Goal: Communication & Community: Answer question/provide support

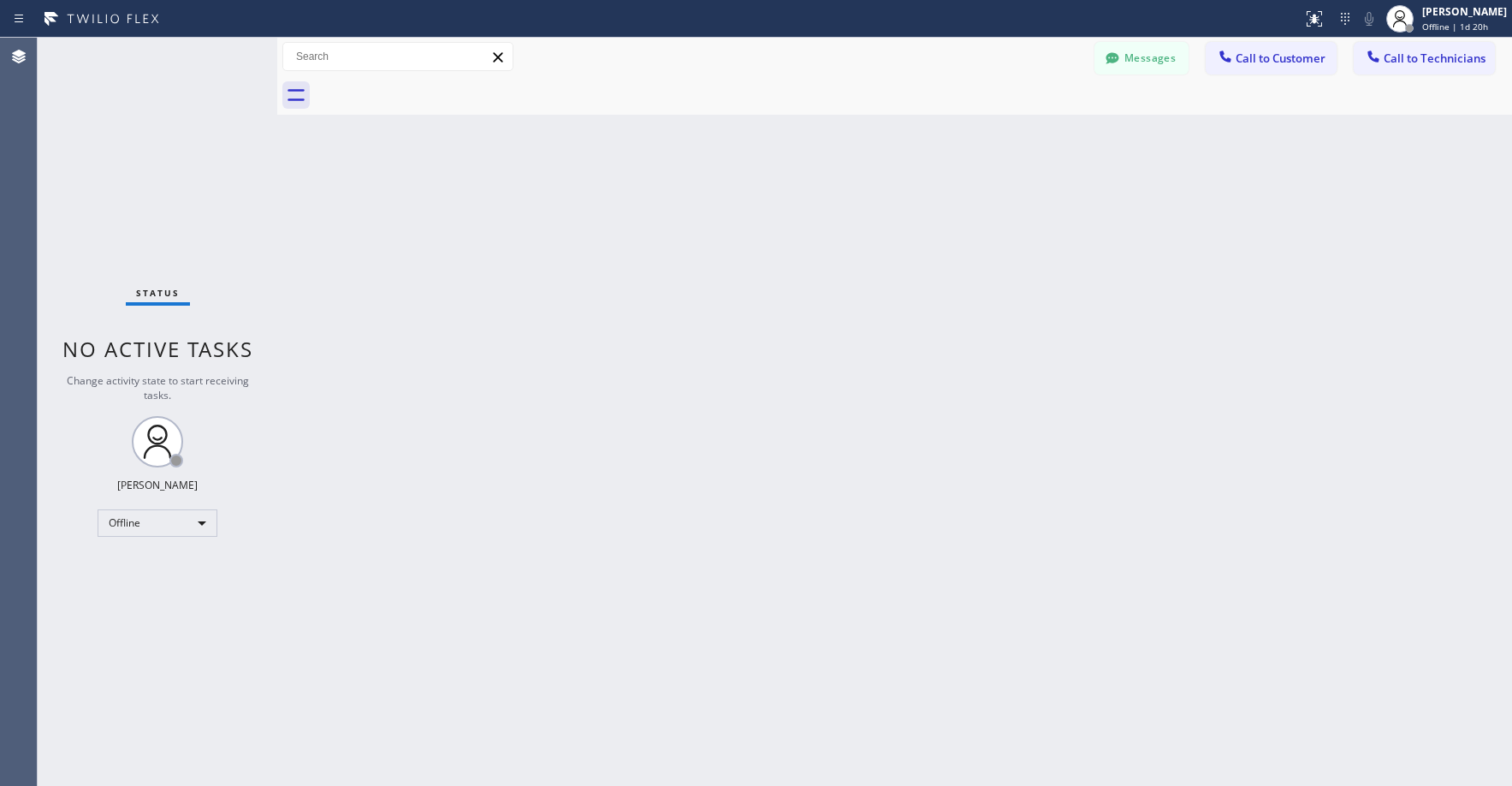
click at [121, 162] on div "Status No active tasks Change activity state to start receiving tasks. [PERSON_…" at bounding box center [158, 411] width 240 height 748
click at [174, 537] on div "Status No active tasks Change activity state to start receiving tasks. [PERSON_…" at bounding box center [158, 411] width 240 height 748
click at [166, 529] on div "Offline" at bounding box center [158, 523] width 120 height 27
click at [140, 597] on li "Unavailable" at bounding box center [157, 590] width 116 height 20
click at [156, 169] on div "Status No active tasks Change activity state to start receiving tasks. [PERSON_…" at bounding box center [158, 411] width 240 height 748
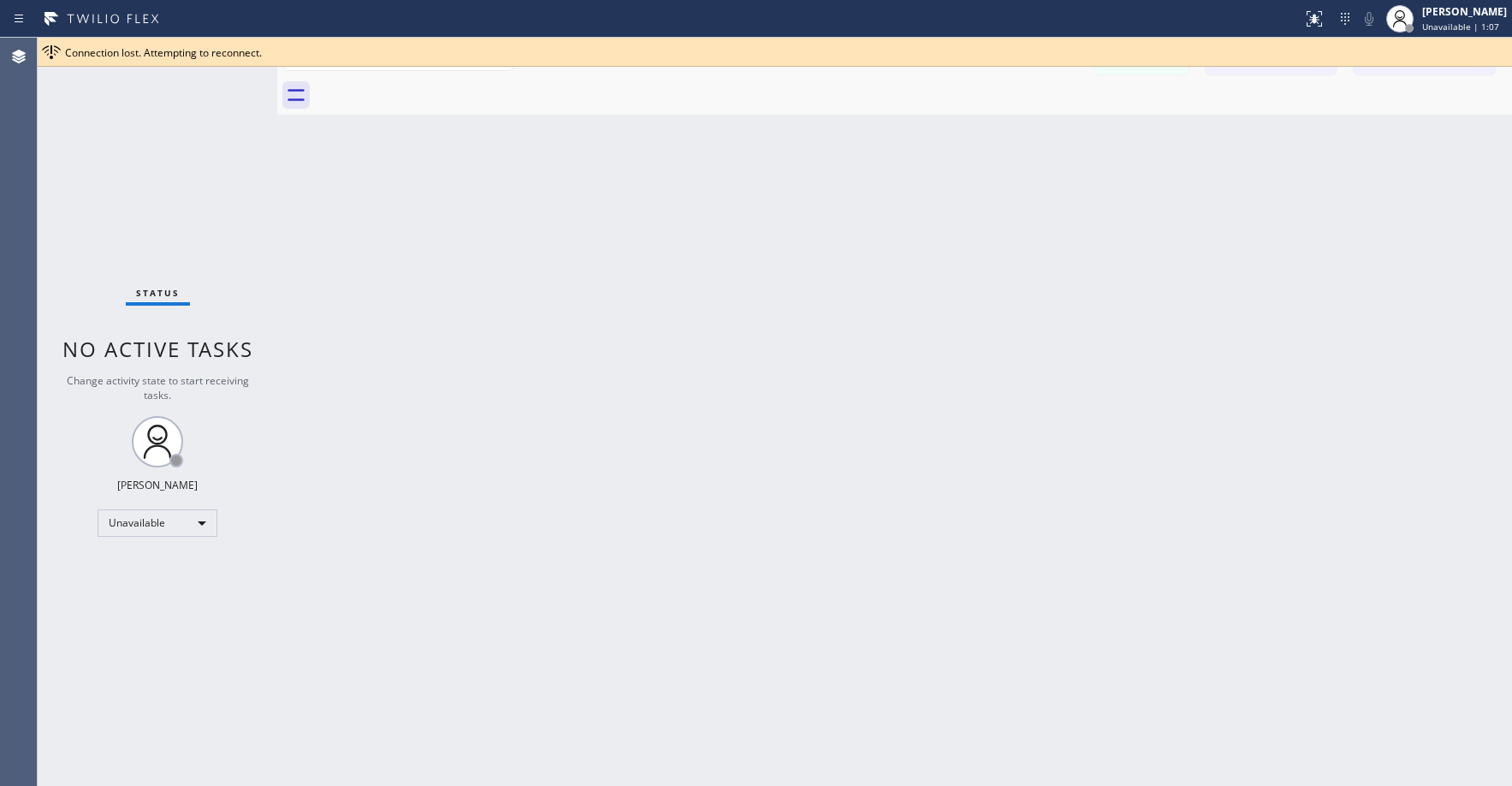
click at [131, 213] on div "Status No active tasks Change activity state to start receiving tasks. [PERSON_…" at bounding box center [158, 411] width 240 height 748
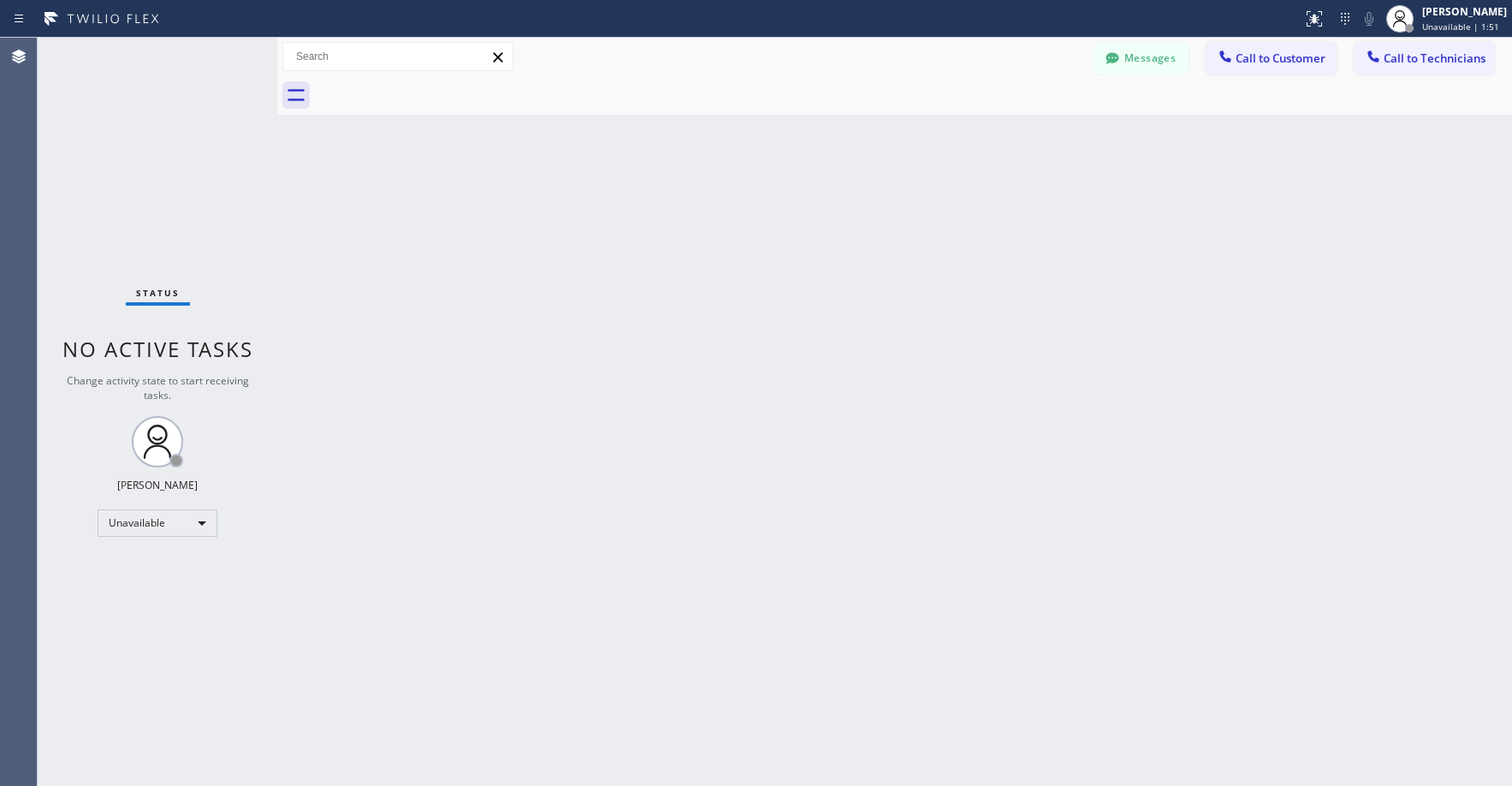
click at [109, 152] on div "Status No active tasks Change activity state to start receiving tasks. [PERSON_…" at bounding box center [158, 411] width 240 height 748
click at [136, 142] on div "Status No active tasks Change activity state to start receiving tasks. [PERSON_…" at bounding box center [158, 411] width 240 height 748
click at [149, 137] on div "Status No active tasks Change activity state to start receiving tasks. [PERSON_…" at bounding box center [158, 411] width 240 height 748
click at [117, 106] on div "Status No active tasks Change activity state to start receiving tasks. [PERSON_…" at bounding box center [158, 411] width 240 height 748
drag, startPoint x: 106, startPoint y: 152, endPoint x: 226, endPoint y: 18, distance: 179.9
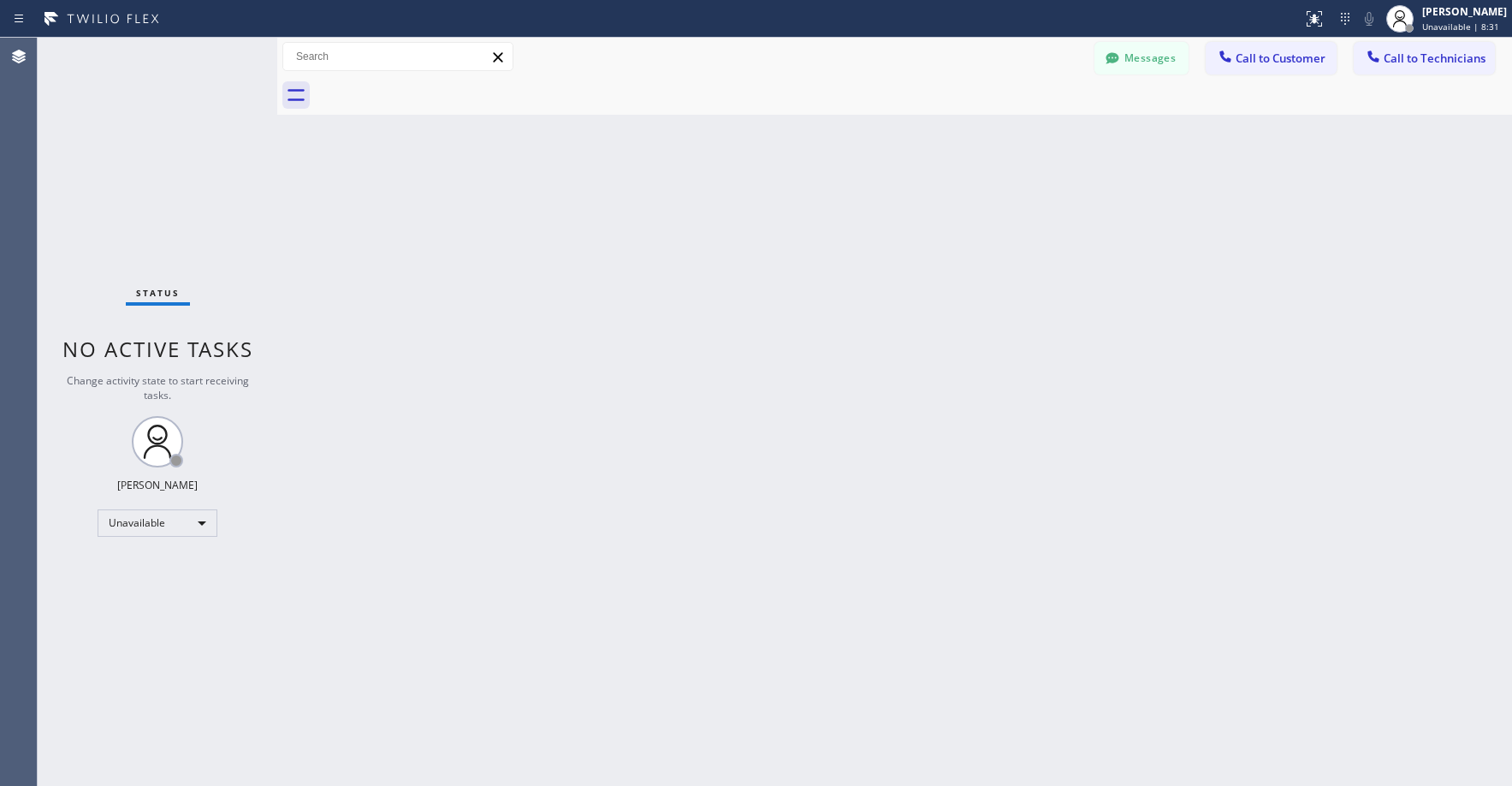
click at [107, 152] on div "Status No active tasks Change activity state to start receiving tasks. [PERSON_…" at bounding box center [158, 411] width 240 height 748
click at [152, 202] on div "Status No active tasks Change activity state to start receiving tasks. [PERSON_…" at bounding box center [158, 411] width 240 height 748
click at [132, 115] on div "Status No active tasks Change activity state to start receiving tasks. [PERSON_…" at bounding box center [158, 411] width 240 height 748
click at [159, 200] on div "Status No active tasks Change activity state to start receiving tasks. [PERSON_…" at bounding box center [158, 411] width 240 height 748
click at [131, 95] on div "Status No active tasks Change activity state to start receiving tasks. [PERSON_…" at bounding box center [158, 411] width 240 height 748
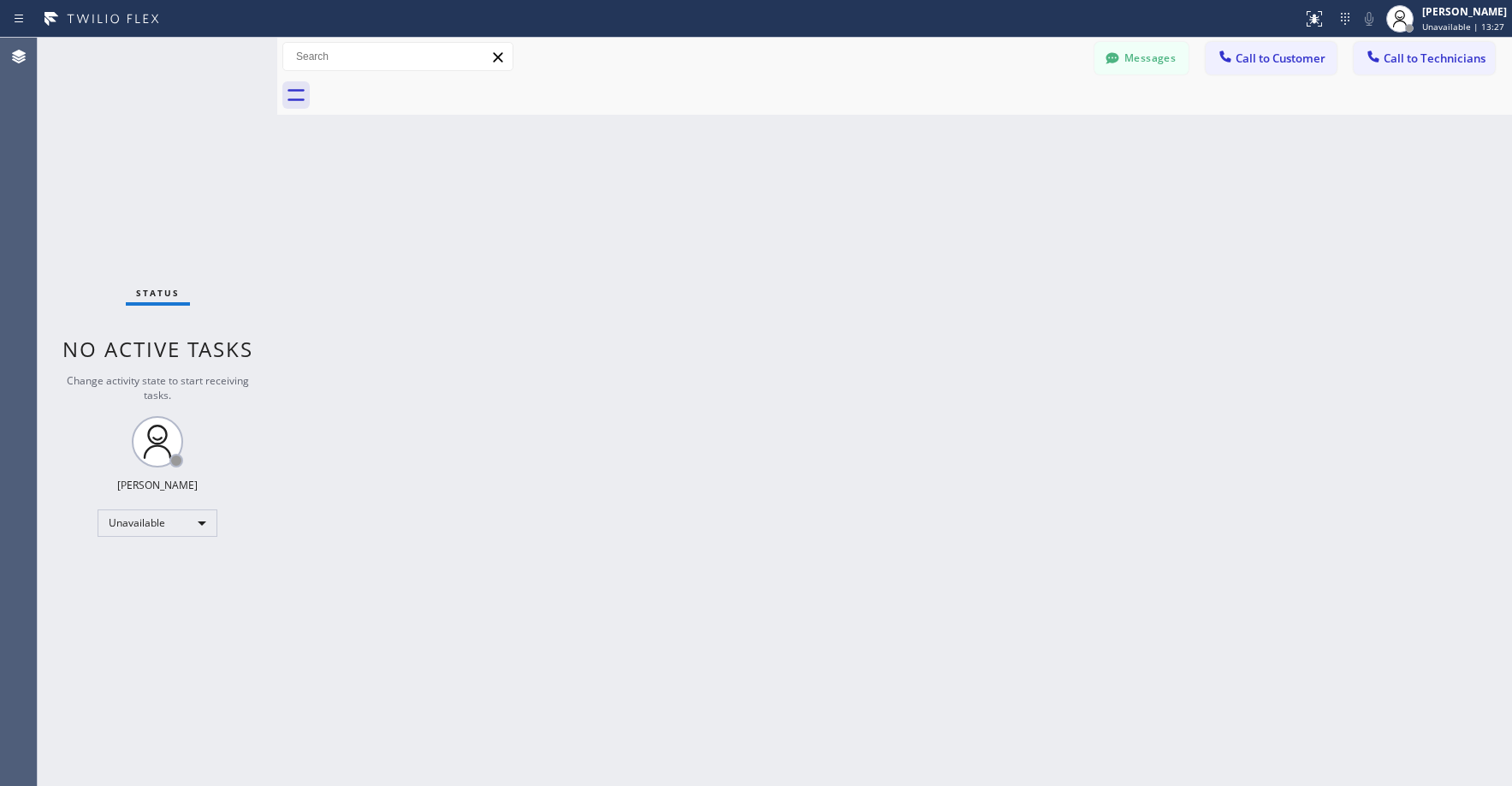
click at [128, 191] on div "Status No active tasks Change activity state to start receiving tasks. [PERSON_…" at bounding box center [158, 411] width 240 height 748
click at [78, 159] on div "Status No active tasks Change activity state to start receiving tasks. [PERSON_…" at bounding box center [158, 411] width 240 height 748
drag, startPoint x: 128, startPoint y: 219, endPoint x: 114, endPoint y: 352, distance: 133.7
click at [128, 226] on div "Status No active tasks Change activity state to start receiving tasks. [PERSON_…" at bounding box center [158, 411] width 240 height 748
click at [91, 180] on div "Status No active tasks Change activity state to start receiving tasks. [PERSON_…" at bounding box center [158, 411] width 240 height 748
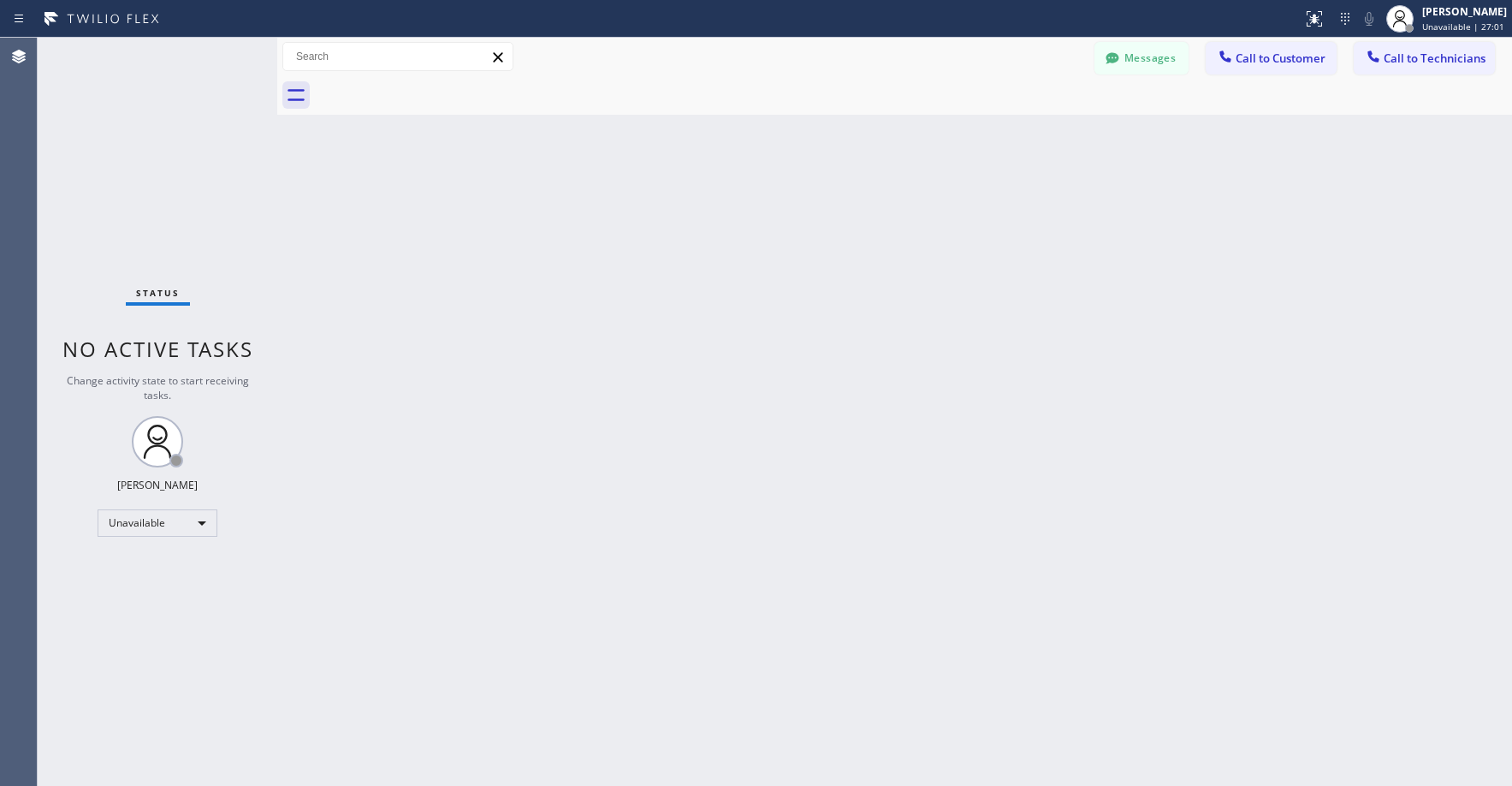
drag, startPoint x: 114, startPoint y: 161, endPoint x: 100, endPoint y: 614, distance: 453.2
click at [115, 174] on div "Status No active tasks Change activity state to start receiving tasks. [PERSON_…" at bounding box center [158, 411] width 240 height 748
drag, startPoint x: 130, startPoint y: 164, endPoint x: 1, endPoint y: 675, distance: 527.0
click at [130, 171] on div "Status No active tasks Change activity state to start receiving tasks. [PERSON_…" at bounding box center [158, 411] width 240 height 748
drag, startPoint x: 106, startPoint y: 178, endPoint x: 100, endPoint y: 260, distance: 82.2
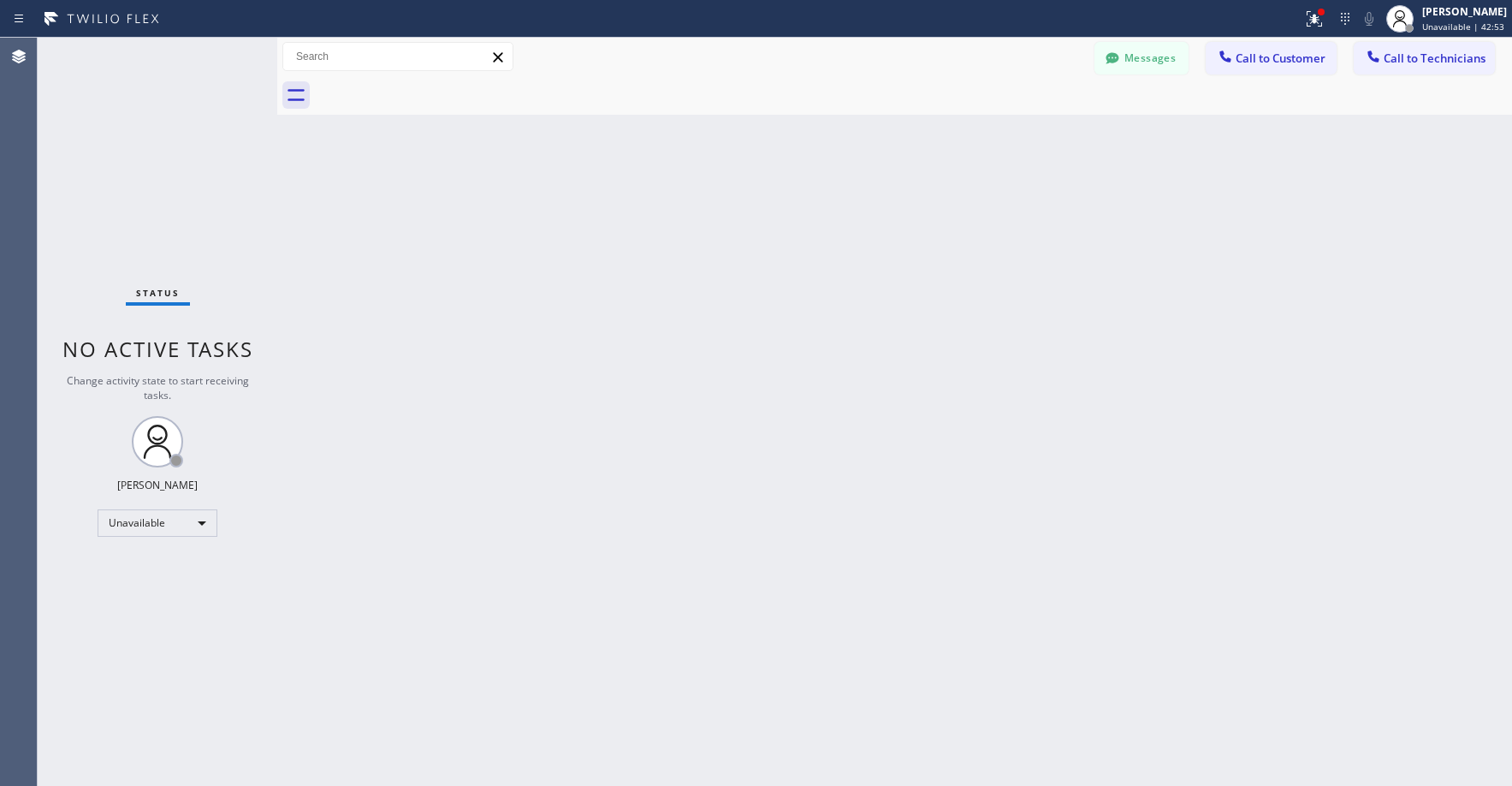
click at [106, 183] on div "Status No active tasks Change activity state to start receiving tasks. [PERSON_…" at bounding box center [158, 411] width 240 height 748
click at [152, 161] on div "Status No active tasks Change activity state to start receiving tasks. [PERSON_…" at bounding box center [158, 411] width 240 height 748
drag, startPoint x: 144, startPoint y: 123, endPoint x: 926, endPoint y: 123, distance: 782.0
click at [145, 124] on div "Status No active tasks Change activity state to start receiving tasks. [PERSON_…" at bounding box center [158, 411] width 240 height 748
click at [1141, 64] on button "Messages" at bounding box center [1141, 58] width 94 height 33
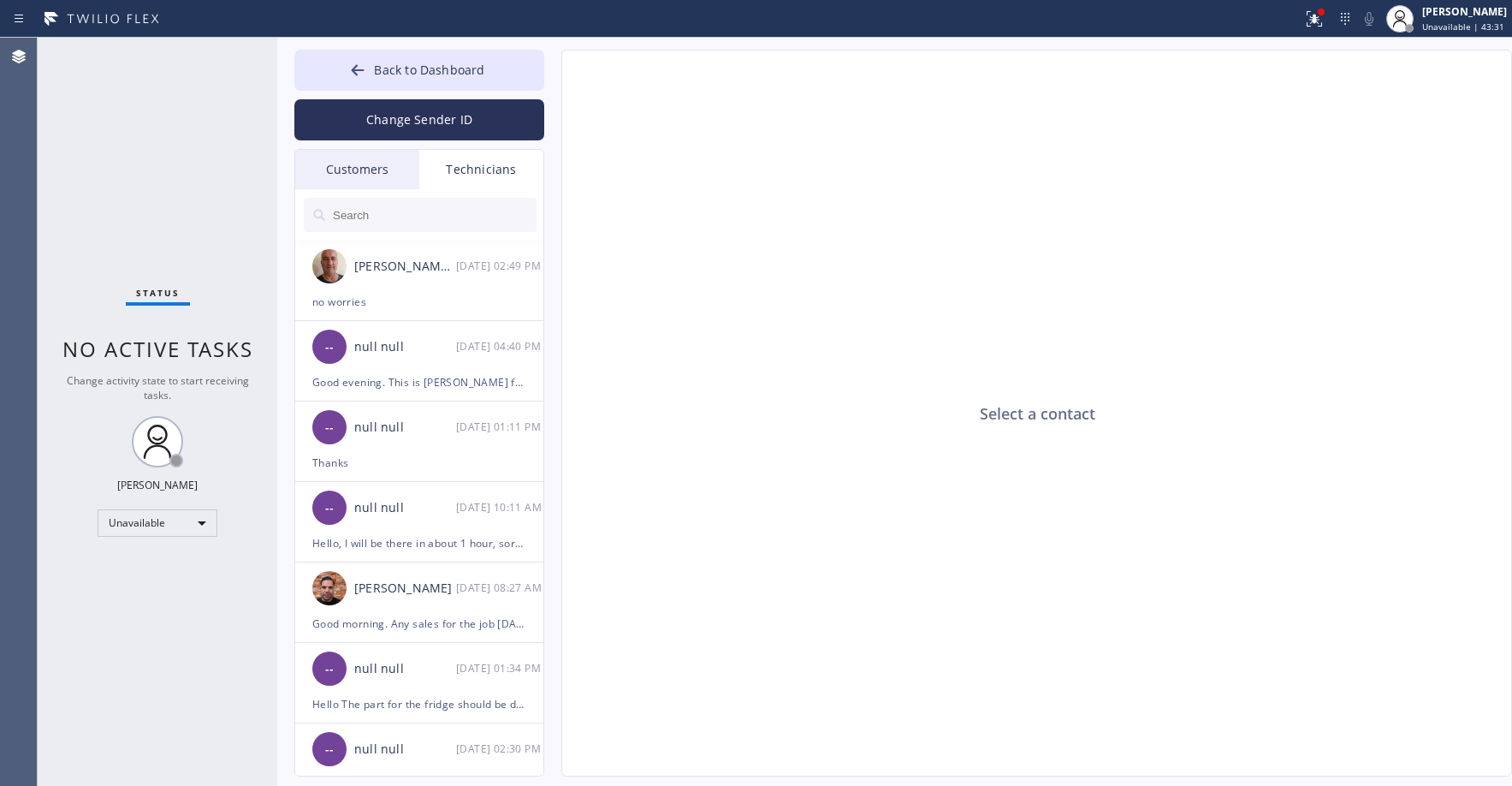
click at [370, 170] on div "Customers" at bounding box center [357, 169] width 124 height 40
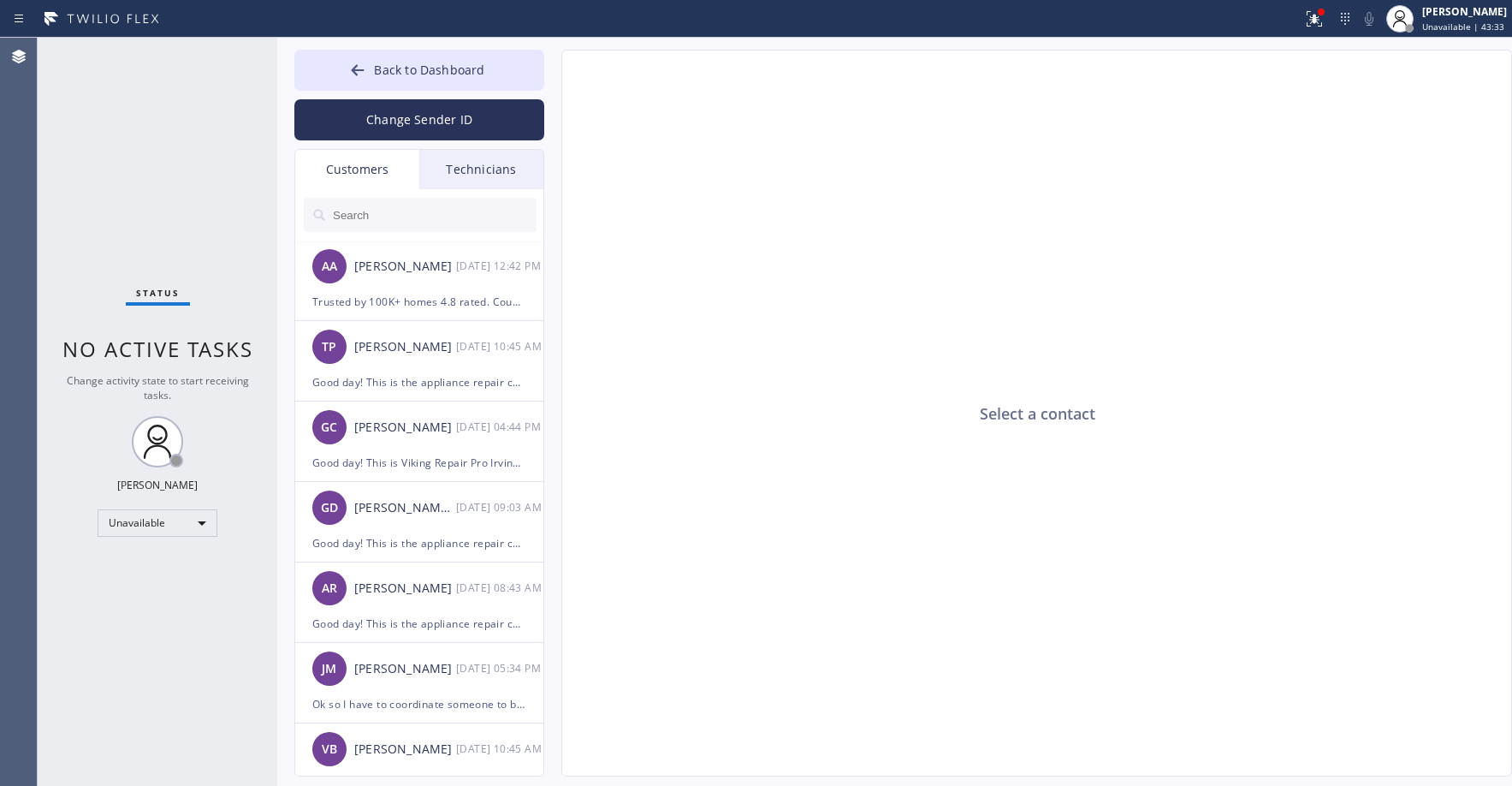
click at [359, 223] on input "text" at bounding box center [433, 214] width 205 height 34
paste input "J9IAW6"
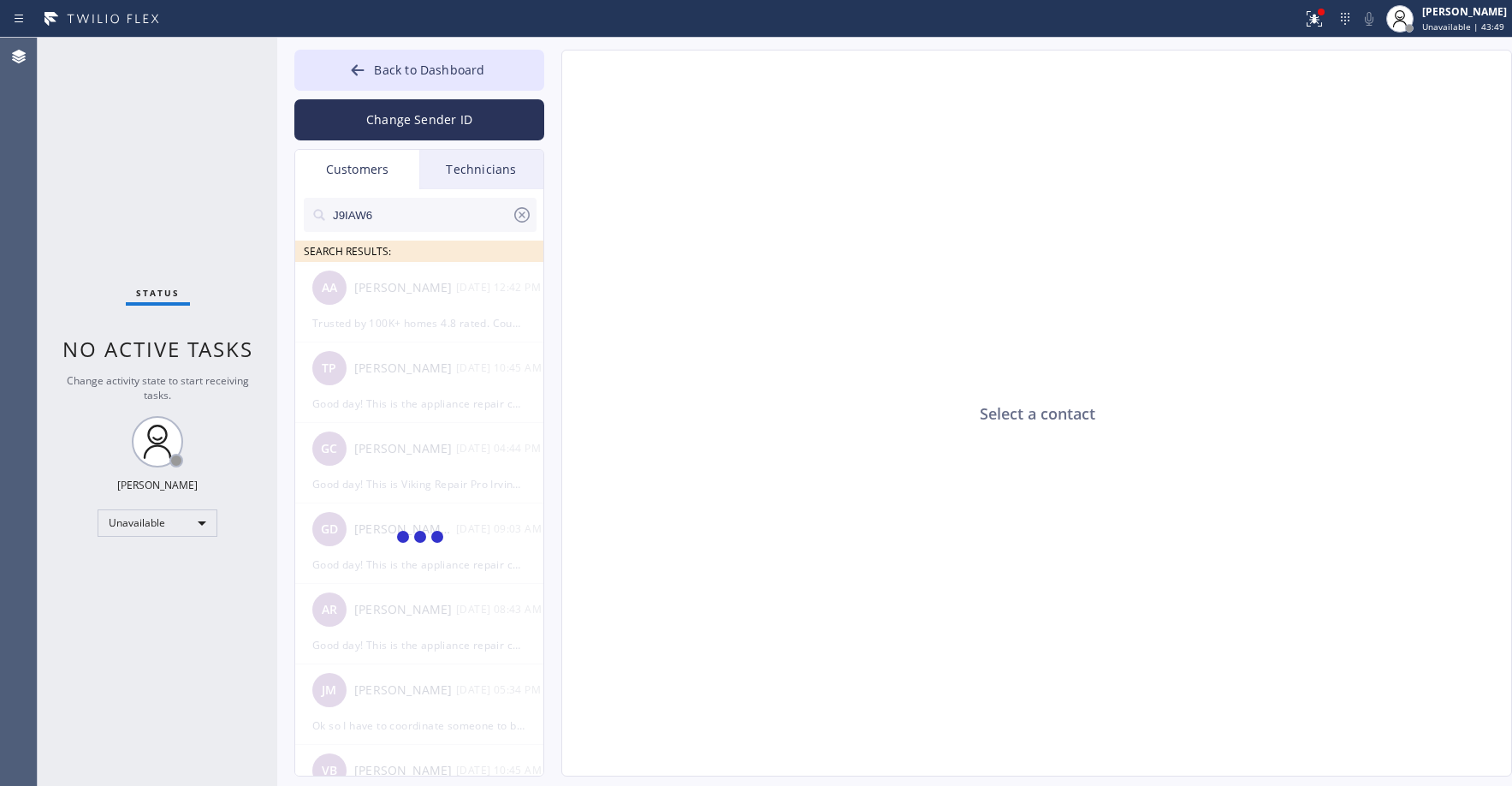
type input "J9IAW6"
click at [107, 122] on div "Status No active tasks Change activity state to start receiving tasks. [PERSON_…" at bounding box center [158, 411] width 240 height 748
click at [115, 123] on div "Status No active tasks Change activity state to start receiving tasks. [PERSON_…" at bounding box center [158, 411] width 240 height 748
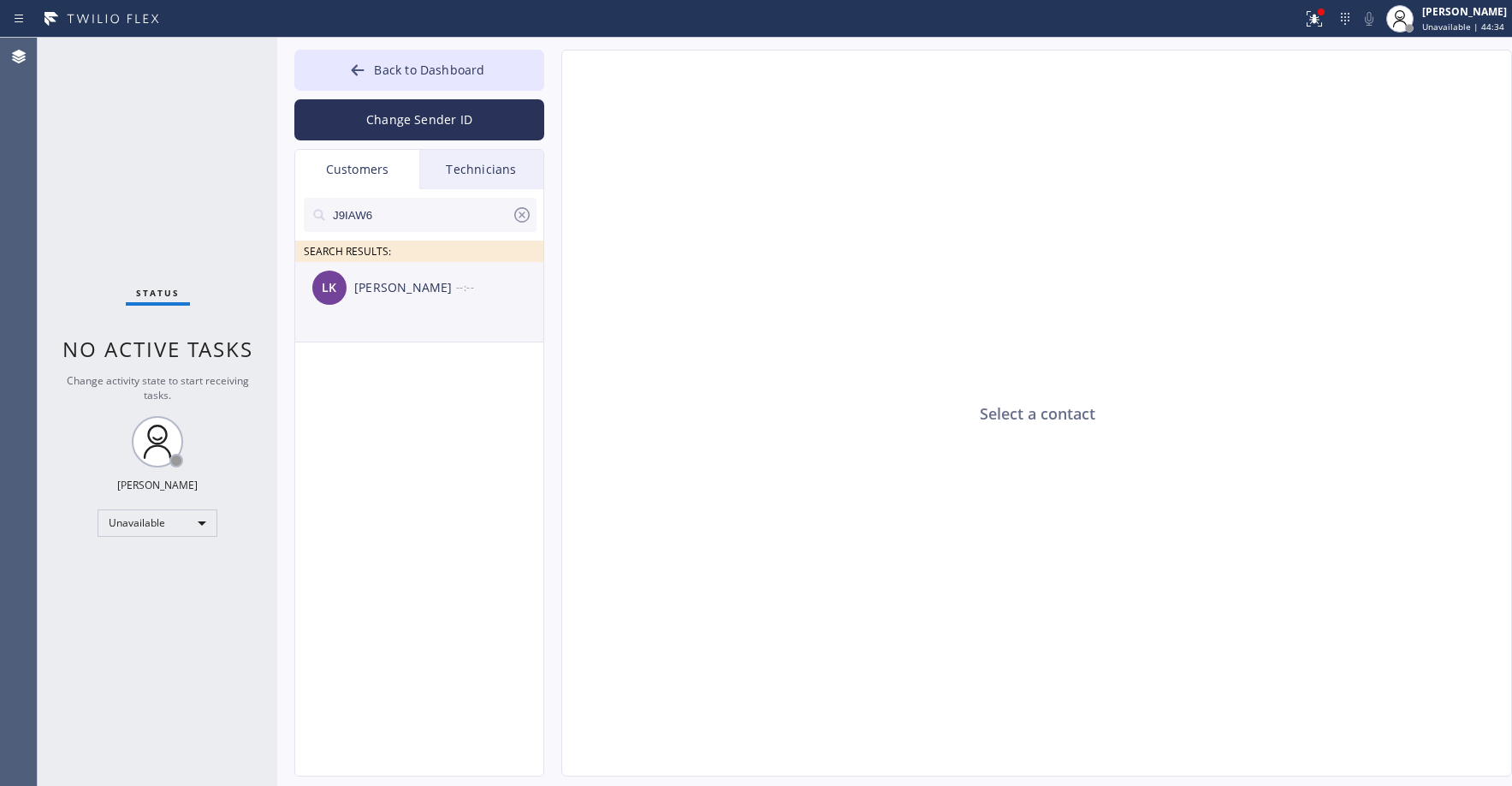
click at [425, 292] on div "[PERSON_NAME]" at bounding box center [404, 287] width 102 height 19
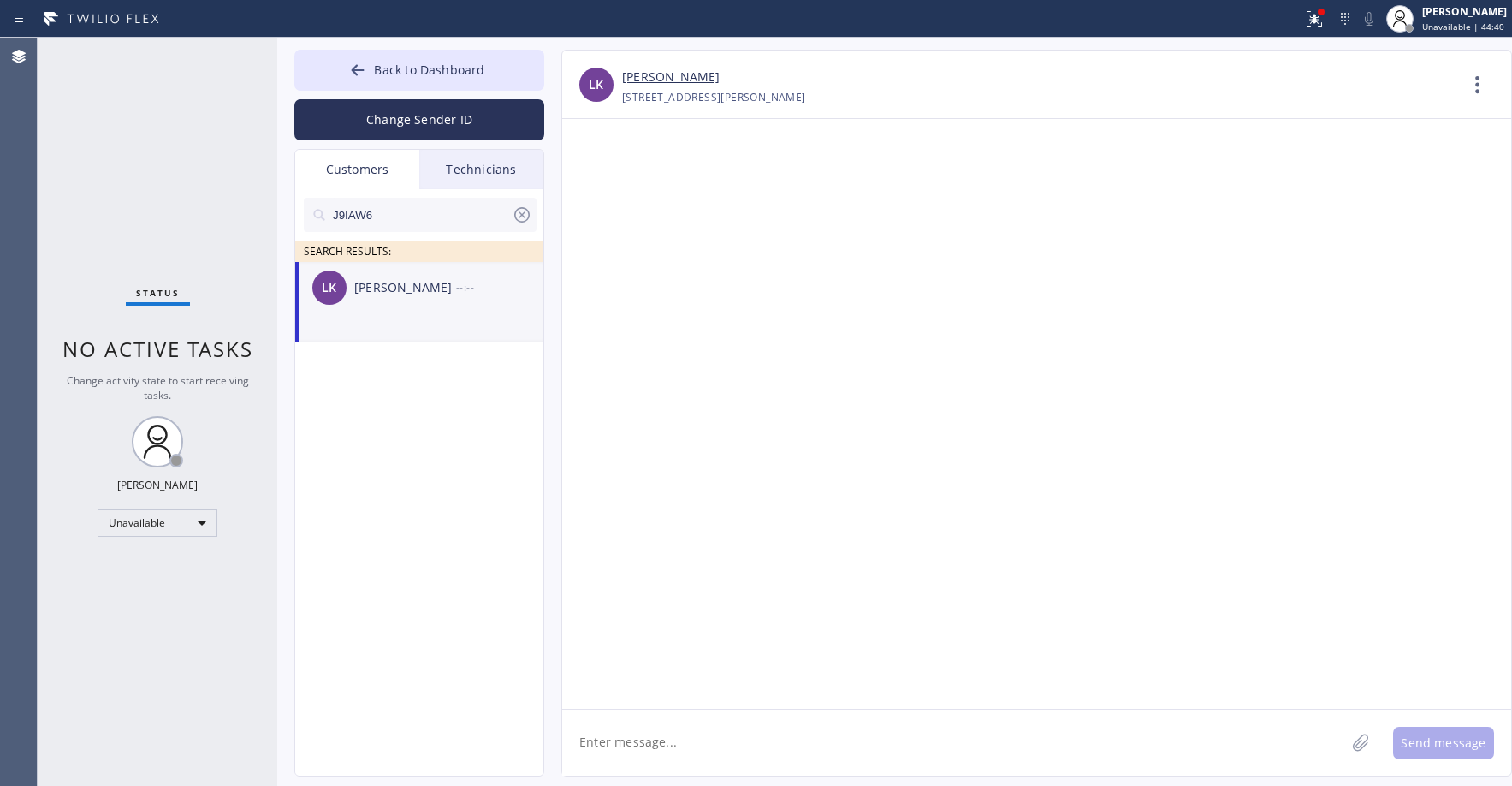
click at [656, 737] on textarea at bounding box center [953, 742] width 783 height 66
paste textarea "GE Monogram Repair Appliances"
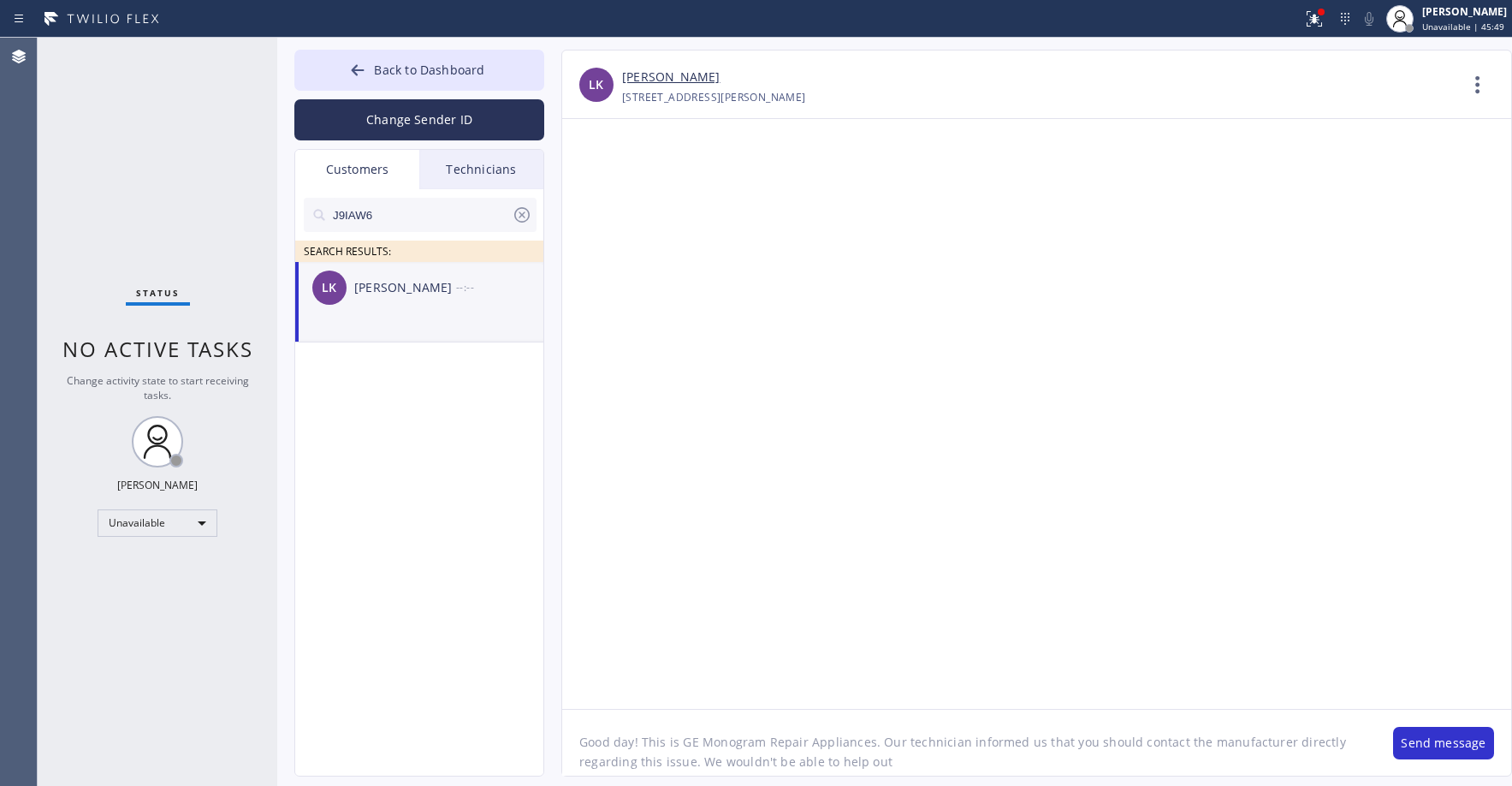
click at [900, 763] on textarea "Good day! This is GE Monogram Repair Appliances. Our technician informed us tha…" at bounding box center [968, 742] width 814 height 66
type textarea "Good day! This is GE Monogram Repair Appliances. Our technician informed us tha…"
click at [1475, 747] on button "Send message" at bounding box center [1443, 743] width 101 height 33
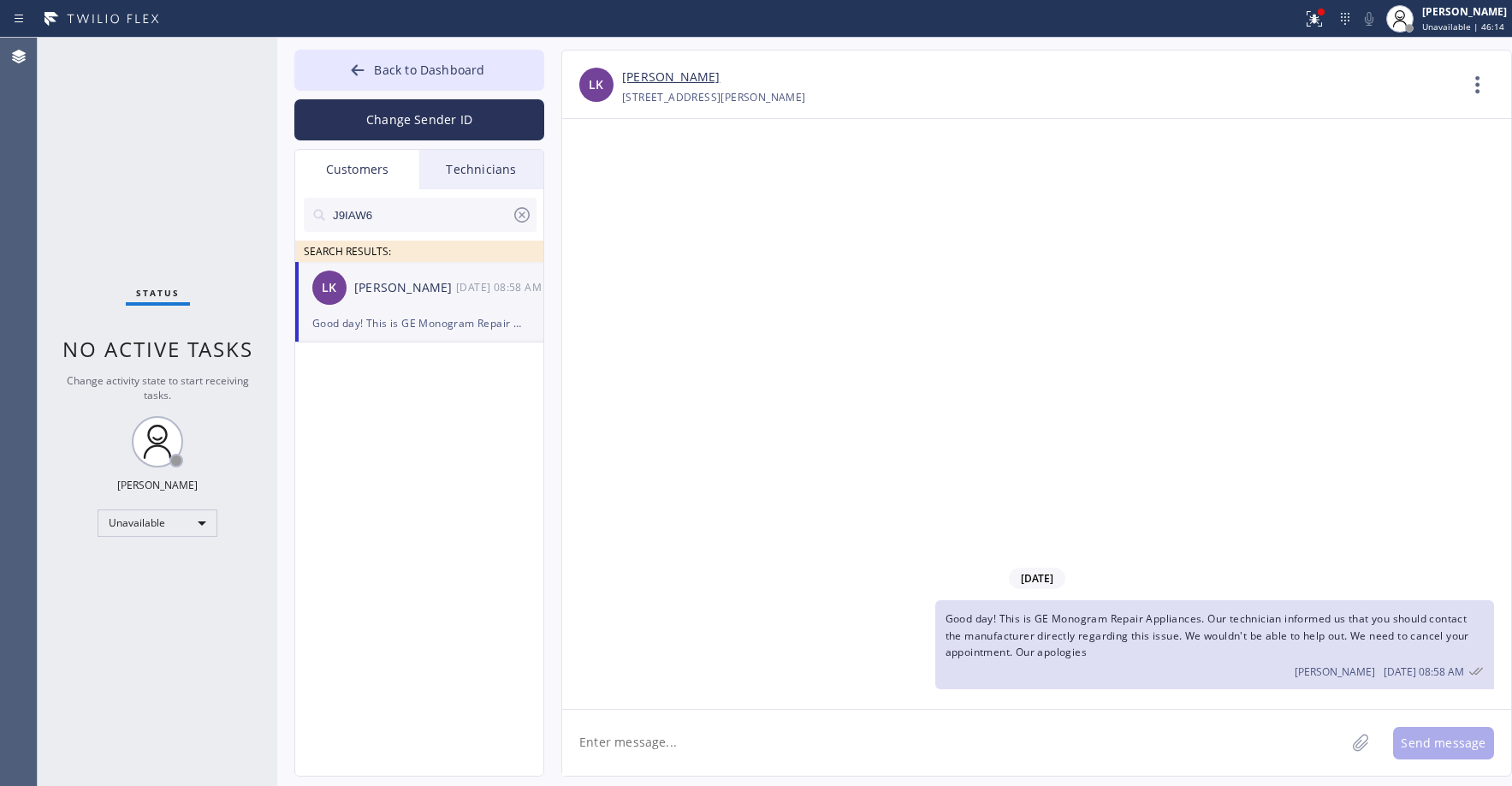
click at [772, 311] on div "[DATE] Good day! This is GE Monogram Repair Appliances. Our technician informed…" at bounding box center [1036, 413] width 949 height 590
click at [113, 172] on div "Status No active tasks Change activity state to start receiving tasks. [PERSON_…" at bounding box center [158, 411] width 240 height 748
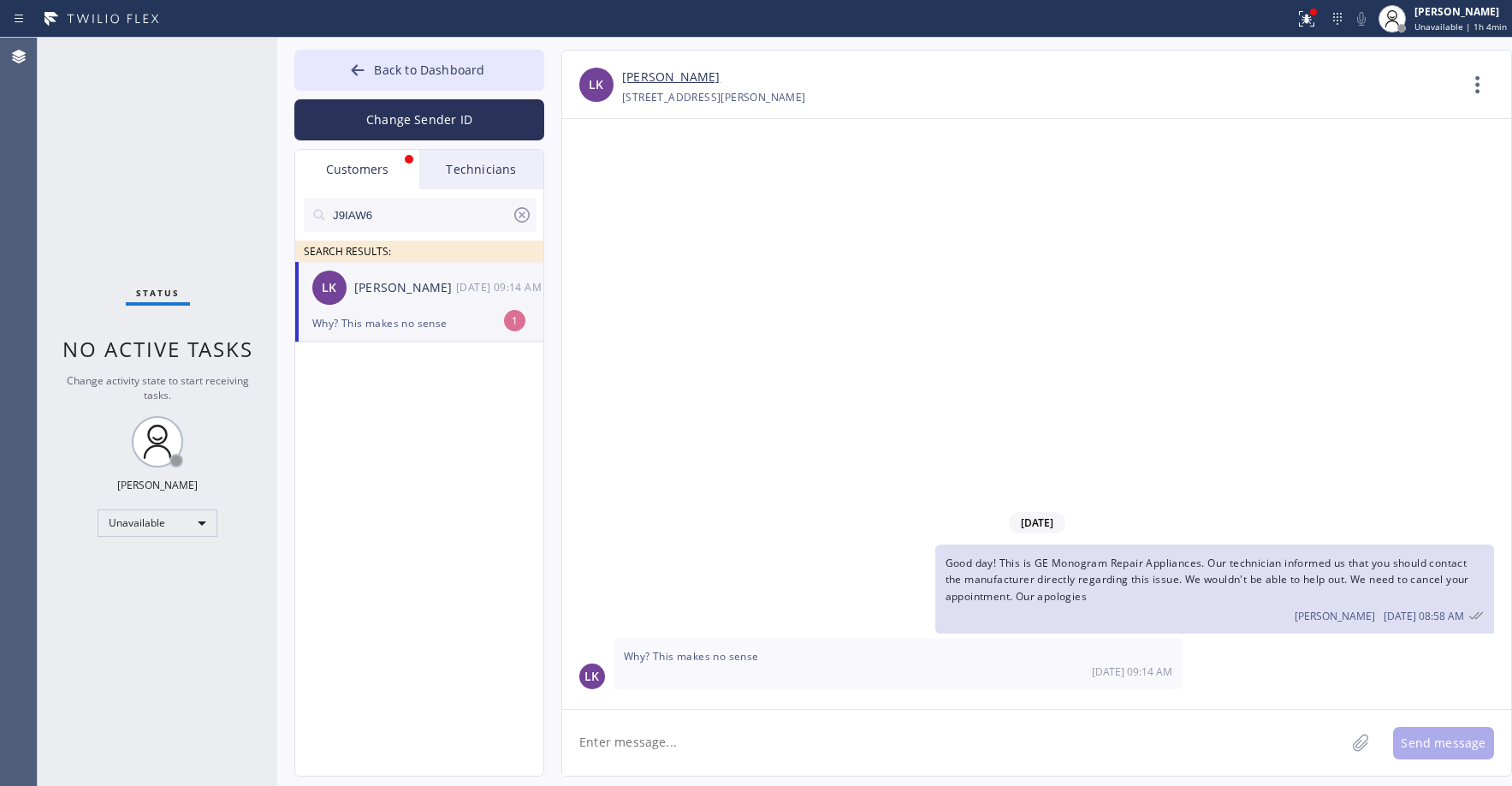
drag, startPoint x: 156, startPoint y: 154, endPoint x: 246, endPoint y: 203, distance: 102.5
click at [157, 158] on div "Status No active tasks Change activity state to start receiving tasks. [PERSON_…" at bounding box center [158, 411] width 240 height 748
click at [377, 296] on div "[PERSON_NAME]" at bounding box center [404, 287] width 102 height 19
click at [697, 743] on textarea at bounding box center [953, 742] width 783 height 66
type textarea "It's a manufacturer defect. And we are not an authorized company"
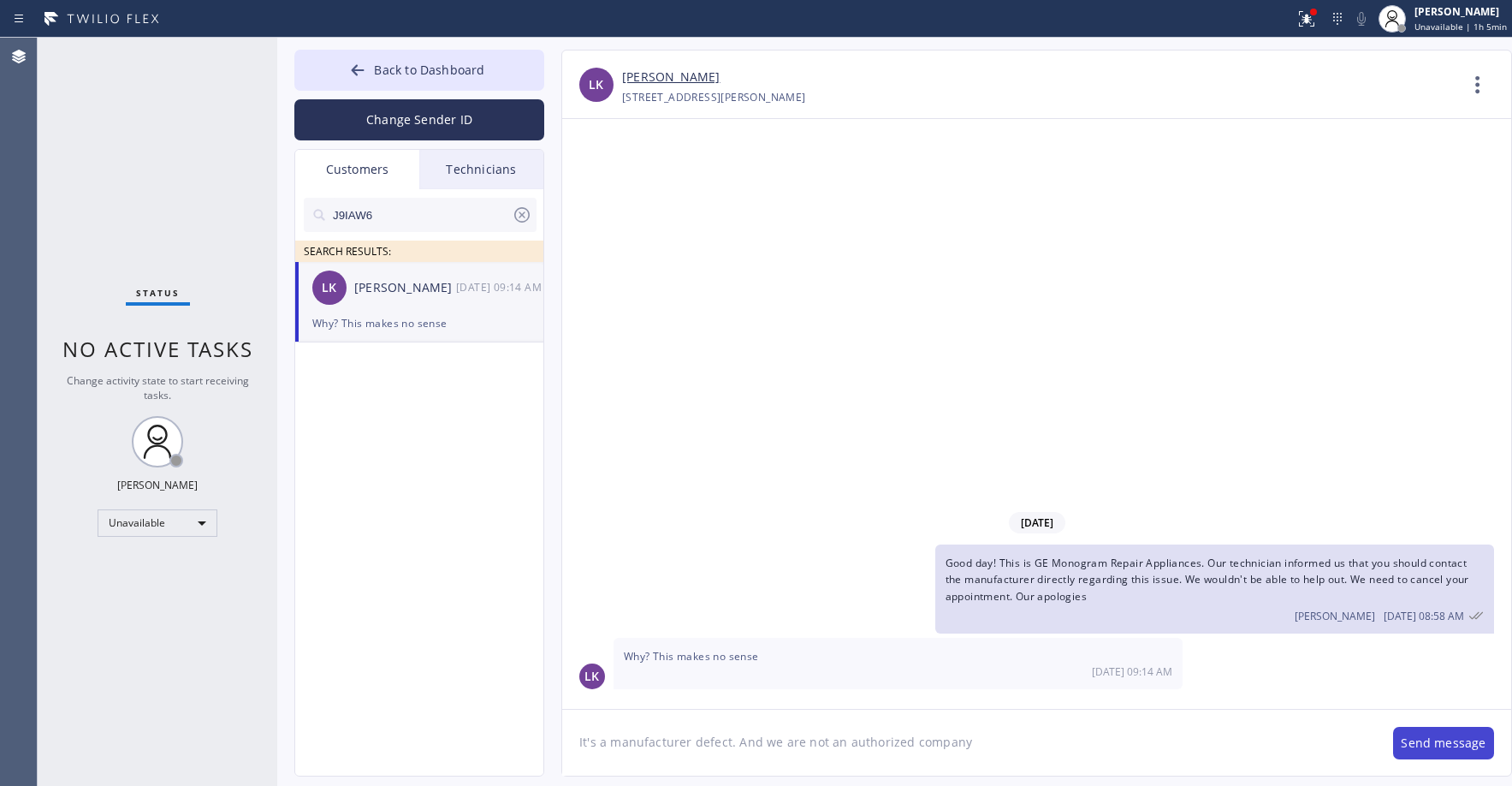
click at [1431, 743] on button "Send message" at bounding box center [1443, 743] width 101 height 33
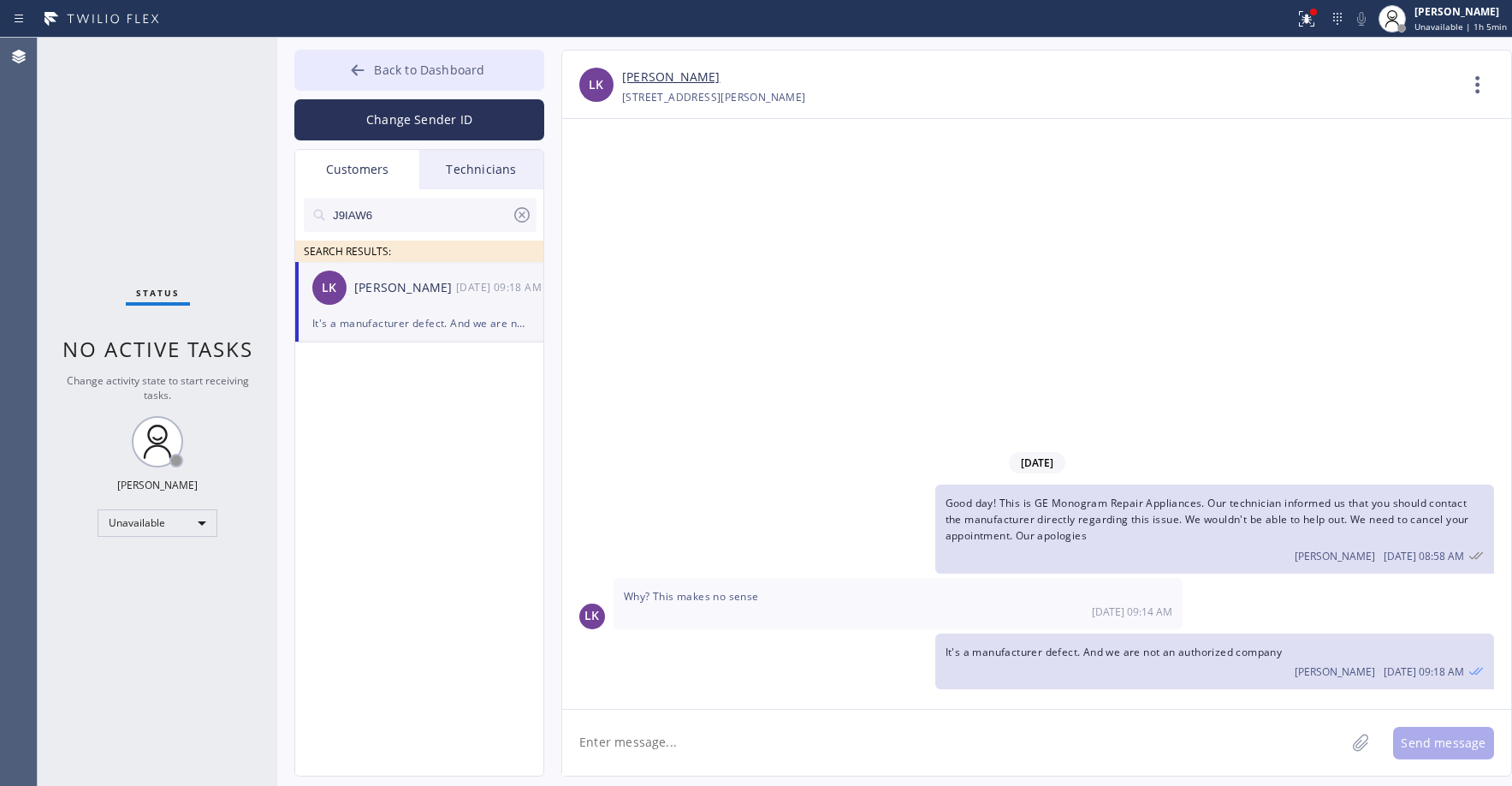
click at [430, 70] on span "Back to Dashboard" at bounding box center [429, 70] width 110 height 16
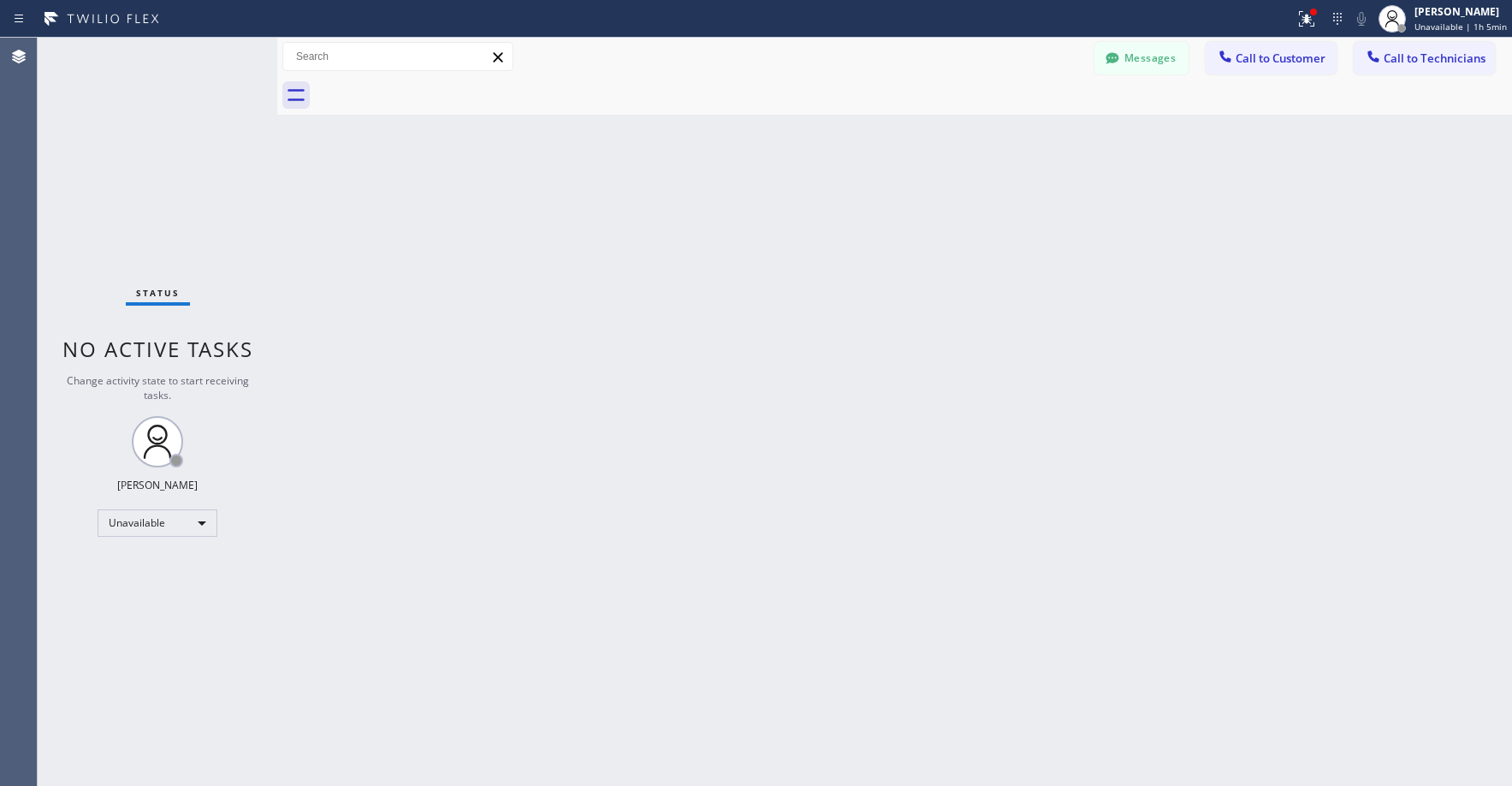
click at [171, 175] on div "Status No active tasks Change activity state to start receiving tasks. [PERSON_…" at bounding box center [158, 411] width 240 height 748
click at [140, 143] on div "Status No active tasks Change activity state to start receiving tasks. [PERSON_…" at bounding box center [158, 411] width 240 height 748
click at [143, 151] on div "Status No active tasks Change activity state to start receiving tasks. [PERSON_…" at bounding box center [158, 411] width 240 height 748
click at [93, 174] on div "Status No active tasks Change activity state to start receiving tasks. [PERSON_…" at bounding box center [158, 411] width 240 height 748
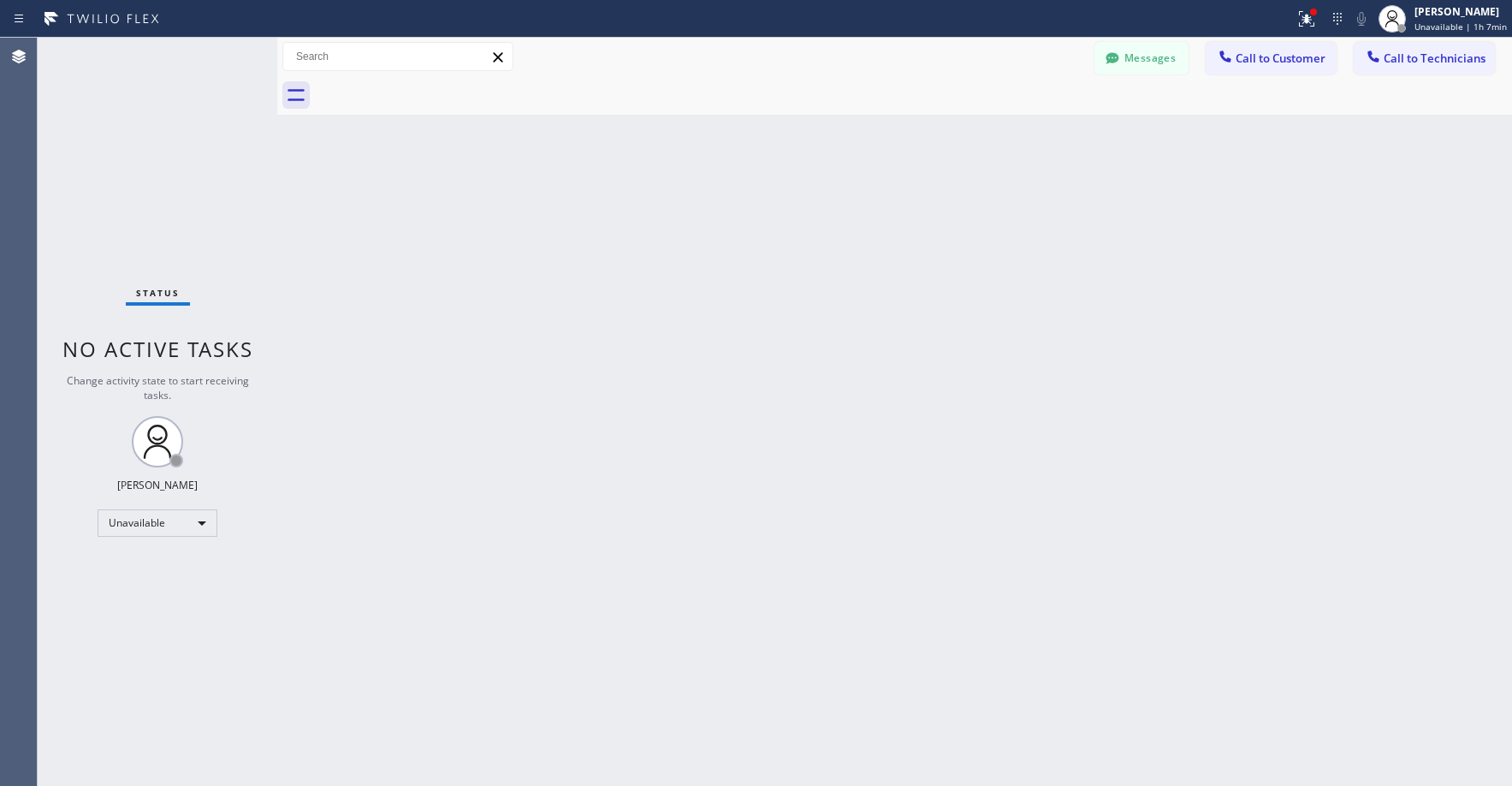
drag, startPoint x: 138, startPoint y: 136, endPoint x: 137, endPoint y: 145, distance: 9.1
click at [138, 141] on div "Status No active tasks Change activity state to start receiving tasks. [PERSON_…" at bounding box center [158, 411] width 240 height 748
click at [83, 143] on div "Status No active tasks Change activity state to start receiving tasks. [PERSON_…" at bounding box center [158, 411] width 240 height 748
drag, startPoint x: 123, startPoint y: 163, endPoint x: 112, endPoint y: 237, distance: 74.8
click at [123, 165] on div "Status No active tasks Change activity state to start receiving tasks. [PERSON_…" at bounding box center [158, 411] width 240 height 748
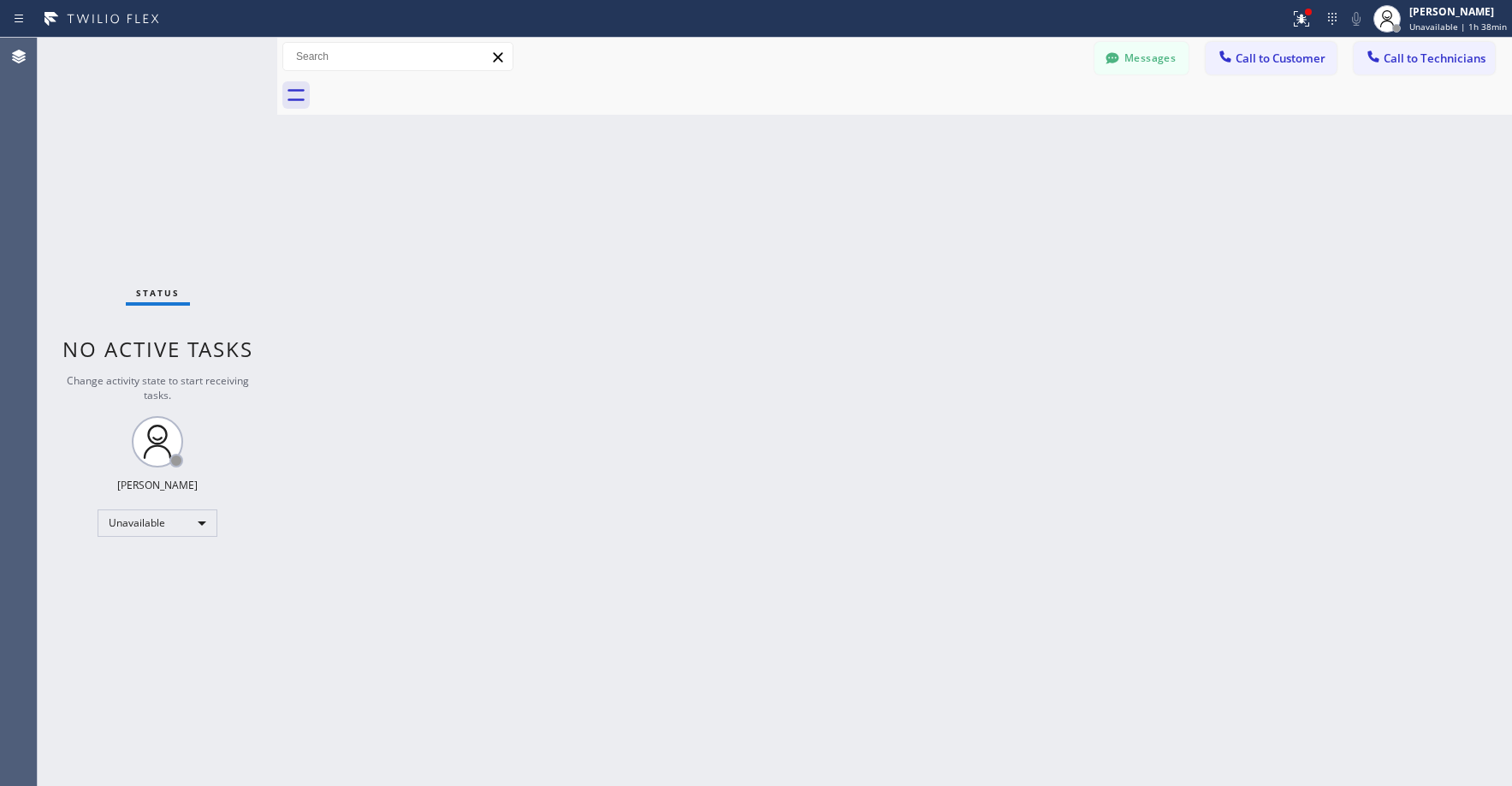
drag, startPoint x: 118, startPoint y: 97, endPoint x: 292, endPoint y: 1, distance: 198.7
click at [119, 97] on div "Status No active tasks Change activity state to start receiving tasks. [PERSON_…" at bounding box center [158, 411] width 240 height 748
click at [101, 124] on div "Status No active tasks Change activity state to start receiving tasks. [PERSON_…" at bounding box center [158, 411] width 240 height 748
click at [154, 516] on div "Unavailable" at bounding box center [158, 523] width 120 height 27
click at [135, 612] on li "Break" at bounding box center [157, 611] width 116 height 20
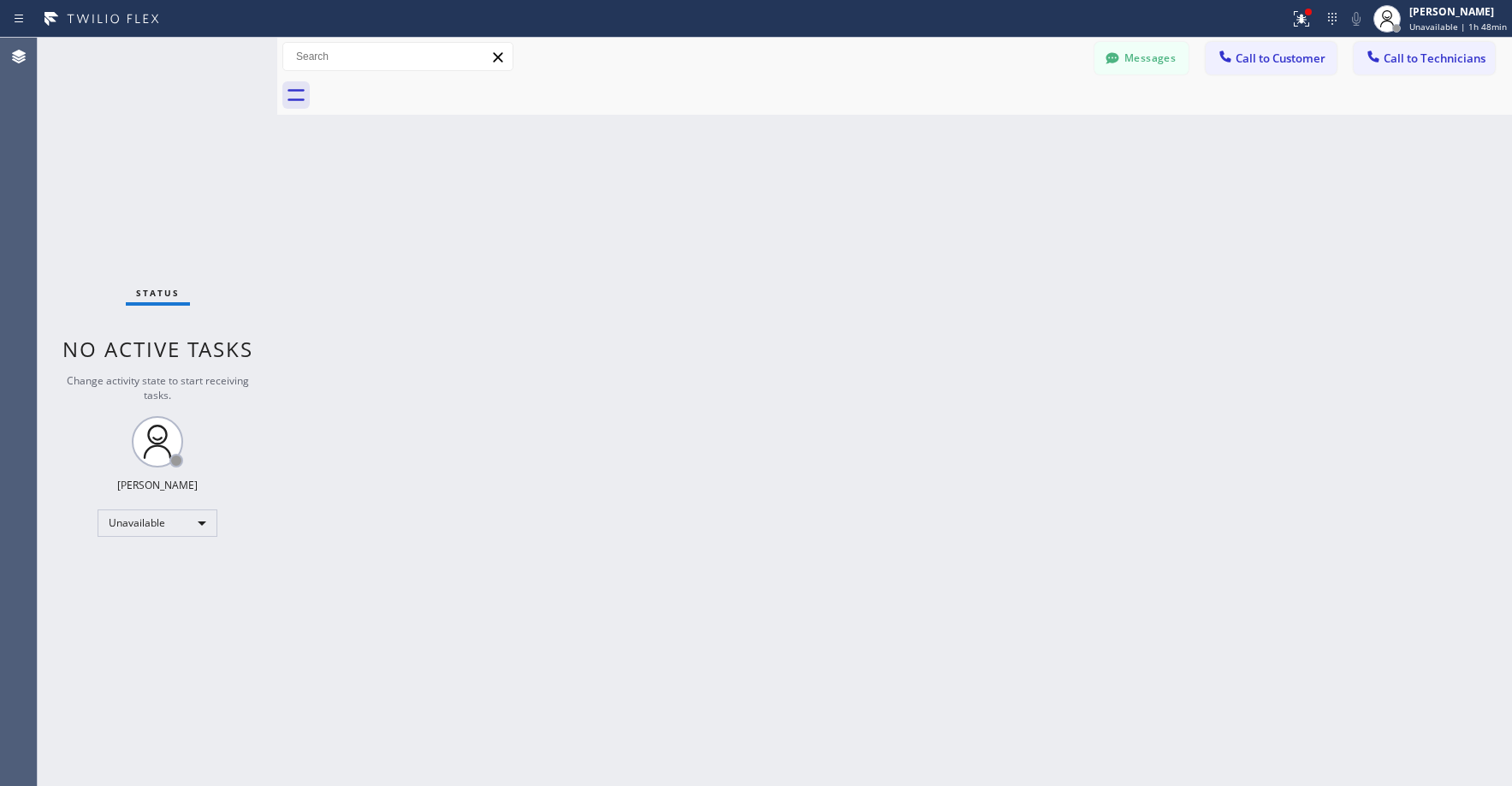
click at [122, 212] on div "Status No active tasks Change activity state to start receiving tasks. [PERSON_…" at bounding box center [158, 411] width 240 height 748
click at [157, 185] on div "Status No active tasks Change activity state to start receiving tasks. [PERSON_…" at bounding box center [158, 411] width 240 height 748
click at [152, 516] on div "Break" at bounding box center [158, 523] width 120 height 27
click at [140, 590] on li "Unavailable" at bounding box center [157, 590] width 116 height 20
click at [100, 175] on div "Status No active tasks Change activity state to start receiving tasks. [PERSON_…" at bounding box center [158, 411] width 240 height 748
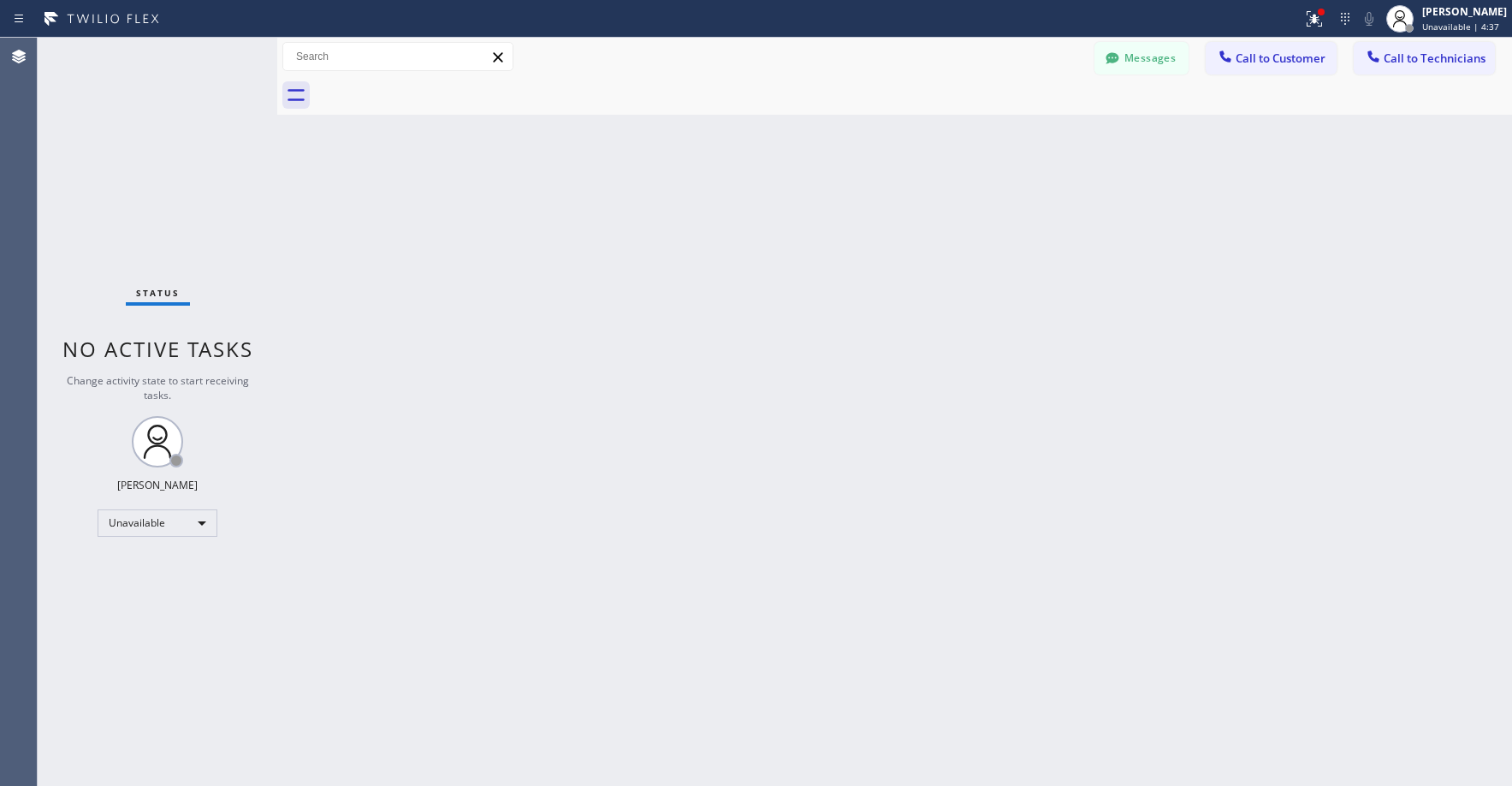
drag, startPoint x: 150, startPoint y: 133, endPoint x: 73, endPoint y: 554, distance: 428.0
click at [150, 135] on div "Status No active tasks Change activity state to start receiving tasks. [PERSON_…" at bounding box center [158, 411] width 240 height 748
click at [123, 181] on div "Status No active tasks Change activity state to start receiving tasks. [PERSON_…" at bounding box center [158, 411] width 240 height 748
click at [110, 118] on div "Status No active tasks Change activity state to start receiving tasks. [PERSON_…" at bounding box center [158, 411] width 240 height 748
click at [165, 144] on div "Status No active tasks Change activity state to start receiving tasks. [PERSON_…" at bounding box center [158, 411] width 240 height 748
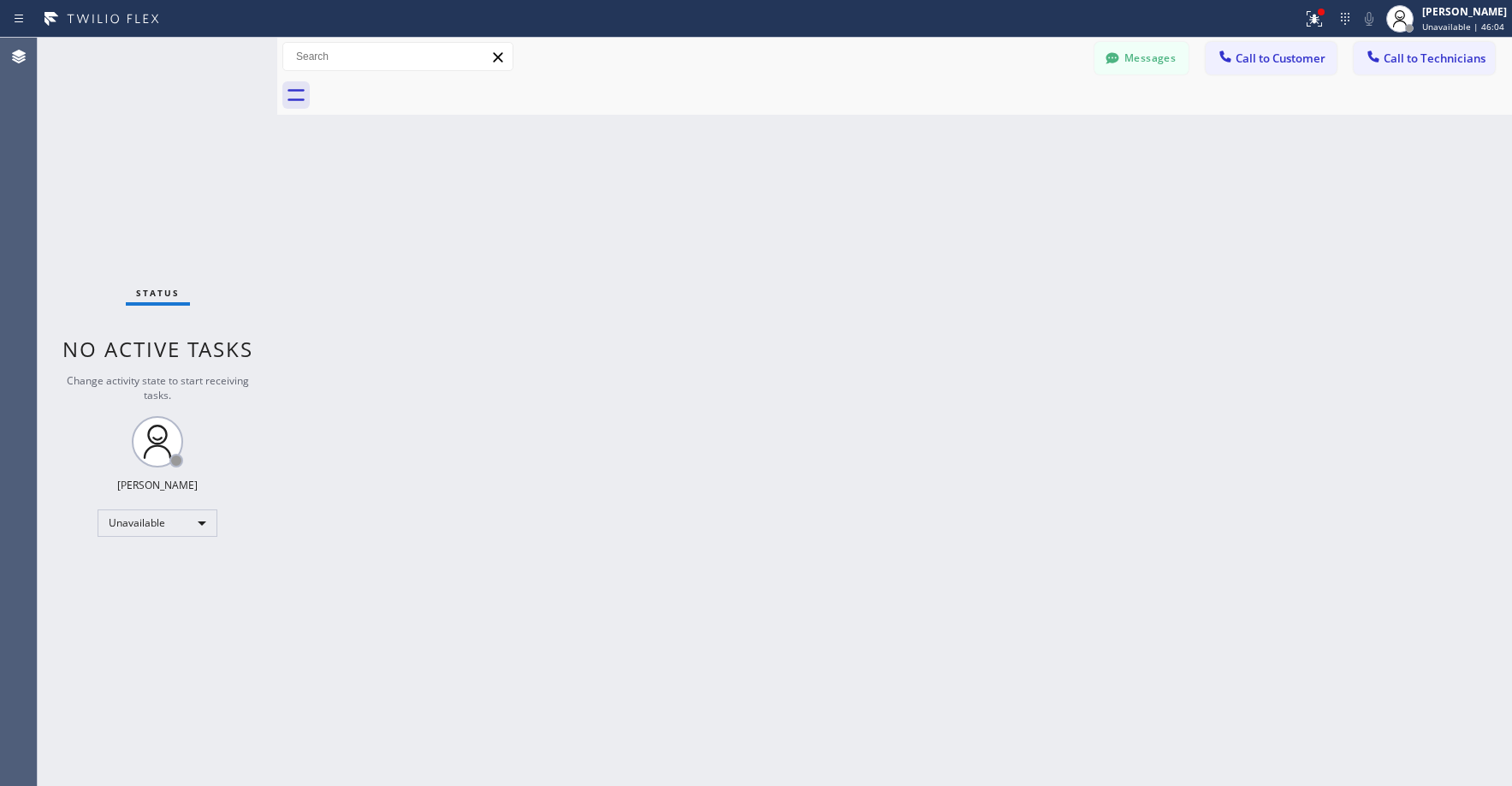
click at [132, 173] on div "Status No active tasks Change activity state to start receiving tasks. [PERSON_…" at bounding box center [158, 411] width 240 height 748
click at [111, 166] on div "Status No active tasks Change activity state to start receiving tasks. [PERSON_…" at bounding box center [158, 411] width 240 height 748
click at [137, 522] on div "Unavailable" at bounding box center [158, 523] width 120 height 27
click at [136, 568] on li "Available" at bounding box center [157, 568] width 116 height 20
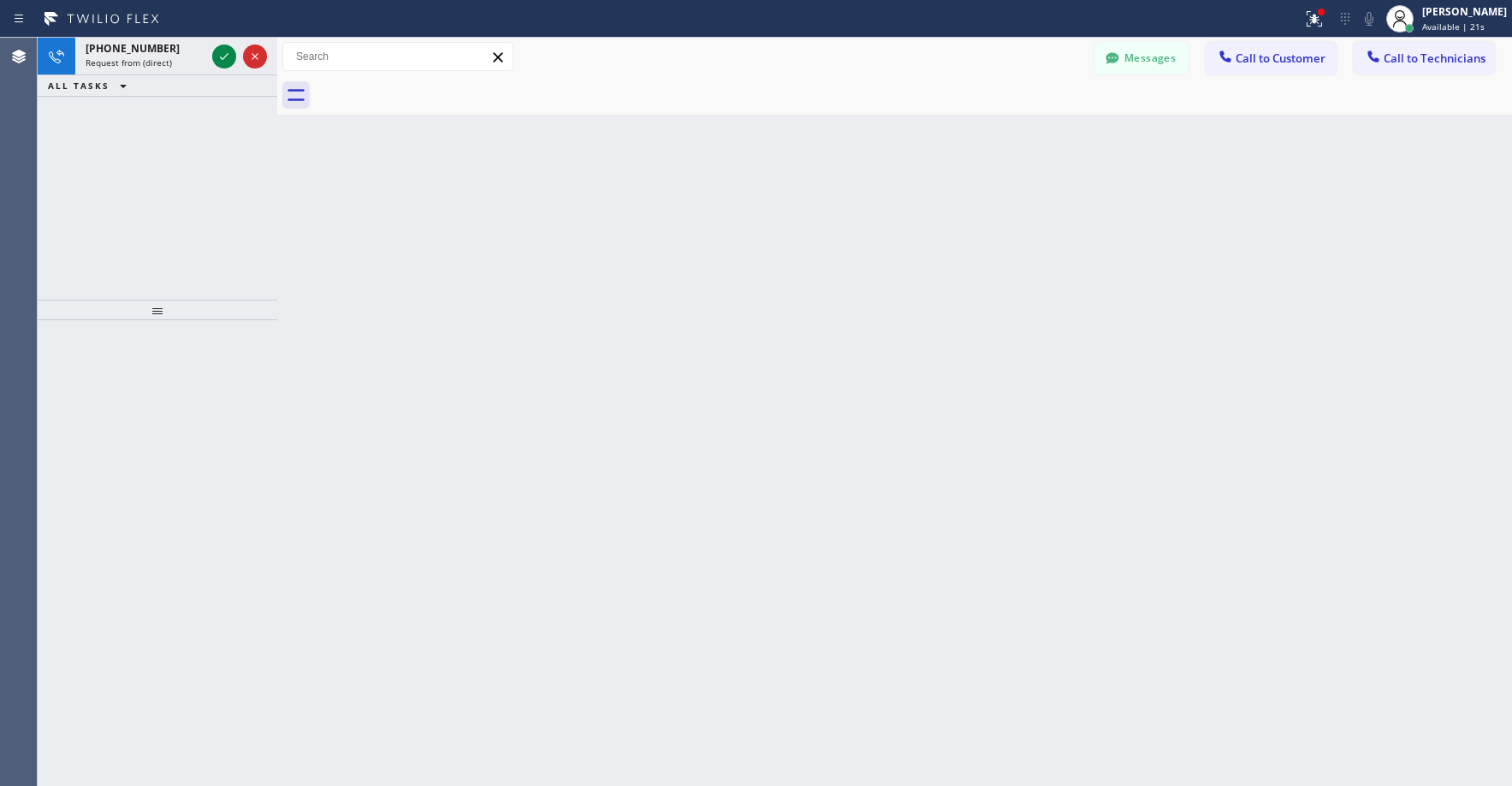
click at [107, 124] on div "[PHONE_NUMBER] Request from (direct) ALL TASKS ALL TASKS ACTIVE TASKS TASKS IN …" at bounding box center [158, 168] width 240 height 262
click at [221, 59] on icon at bounding box center [223, 56] width 20 height 20
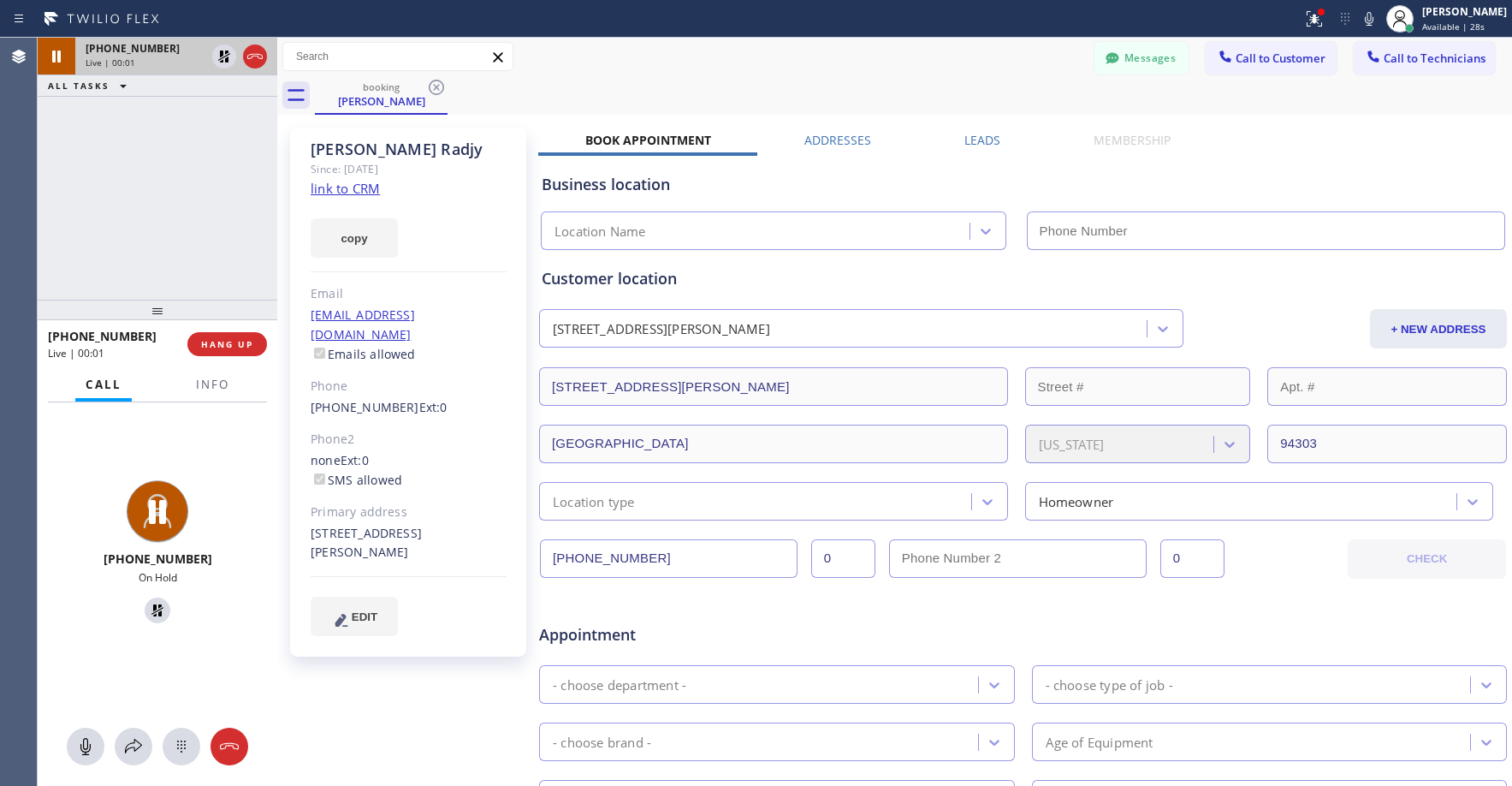
type input "[PHONE_NUMBER]"
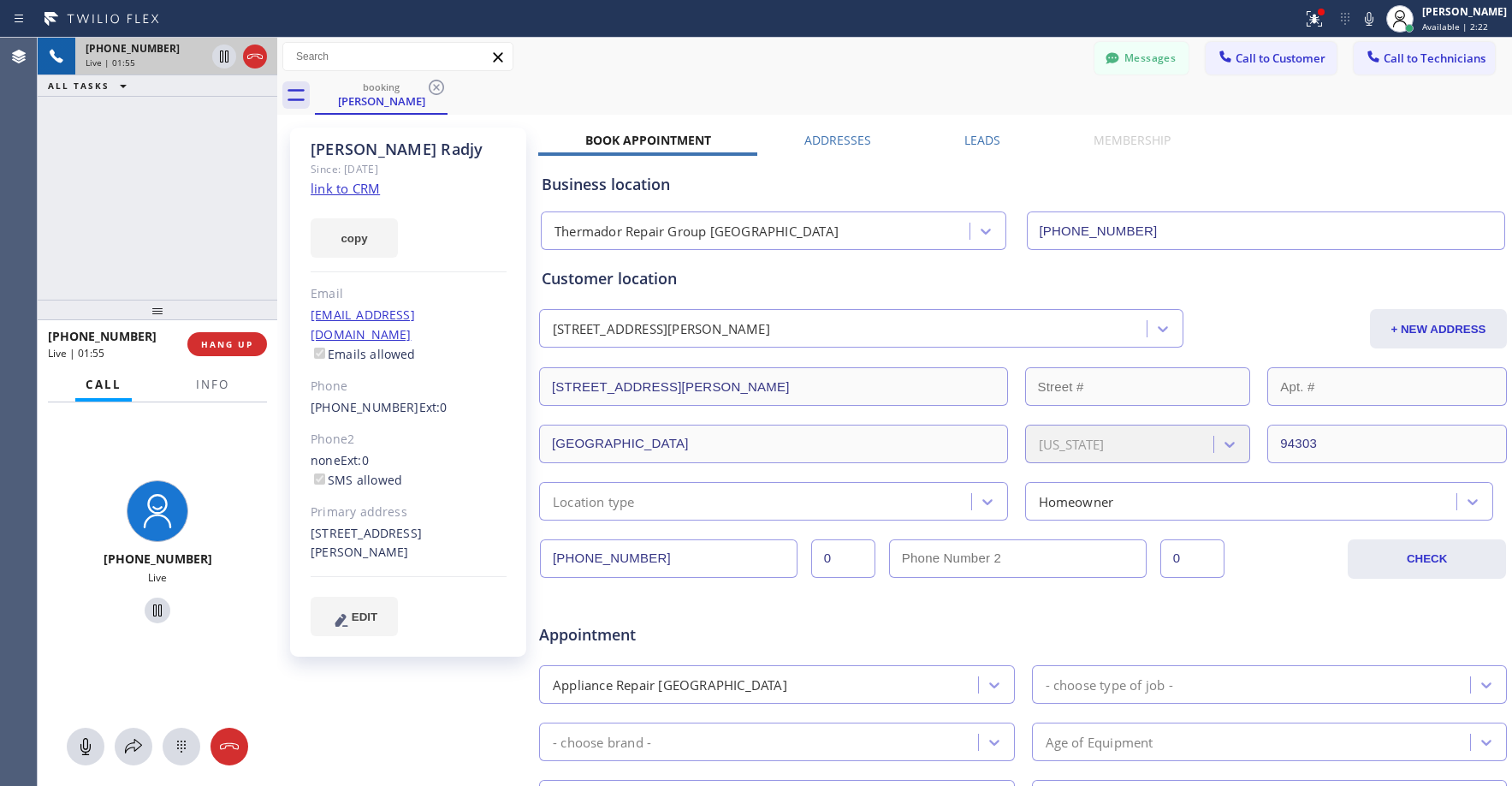
click at [177, 202] on div "[PHONE_NUMBER] Live | 01:55 ALL TASKS ALL TASKS ACTIVE TASKS TASKS IN WRAP UP" at bounding box center [158, 168] width 240 height 262
click at [160, 175] on div "[PHONE_NUMBER] Live | 02:14 ALL TASKS ALL TASKS ACTIVE TASKS TASKS IN WRAP UP" at bounding box center [158, 168] width 240 height 262
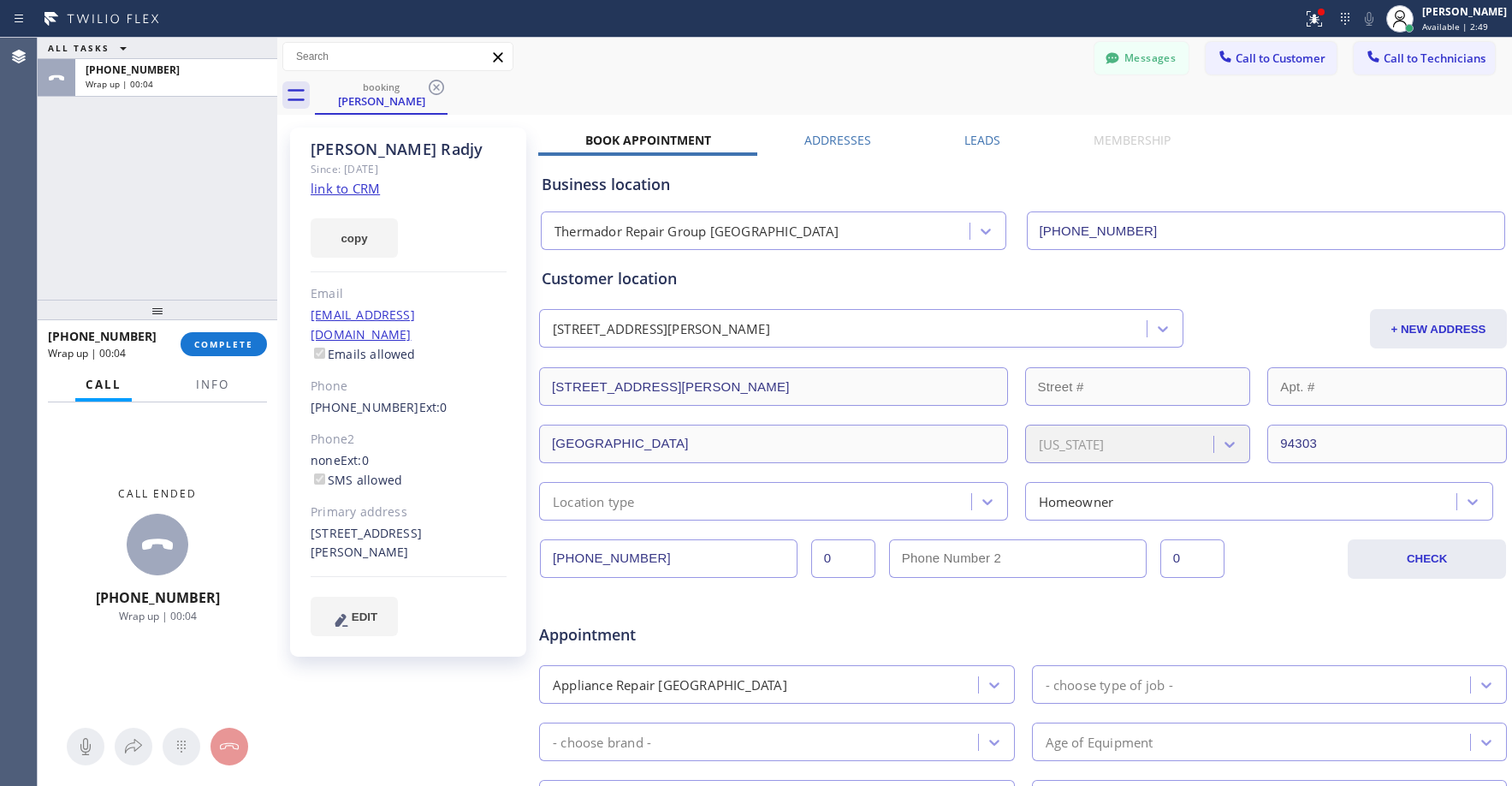
click at [165, 203] on div "ALL TASKS ALL TASKS ACTIVE TASKS TASKS IN WRAP UP [PHONE_NUMBER] Wrap up | 00:04" at bounding box center [158, 168] width 240 height 262
click at [233, 345] on span "COMPLETE" at bounding box center [223, 344] width 59 height 12
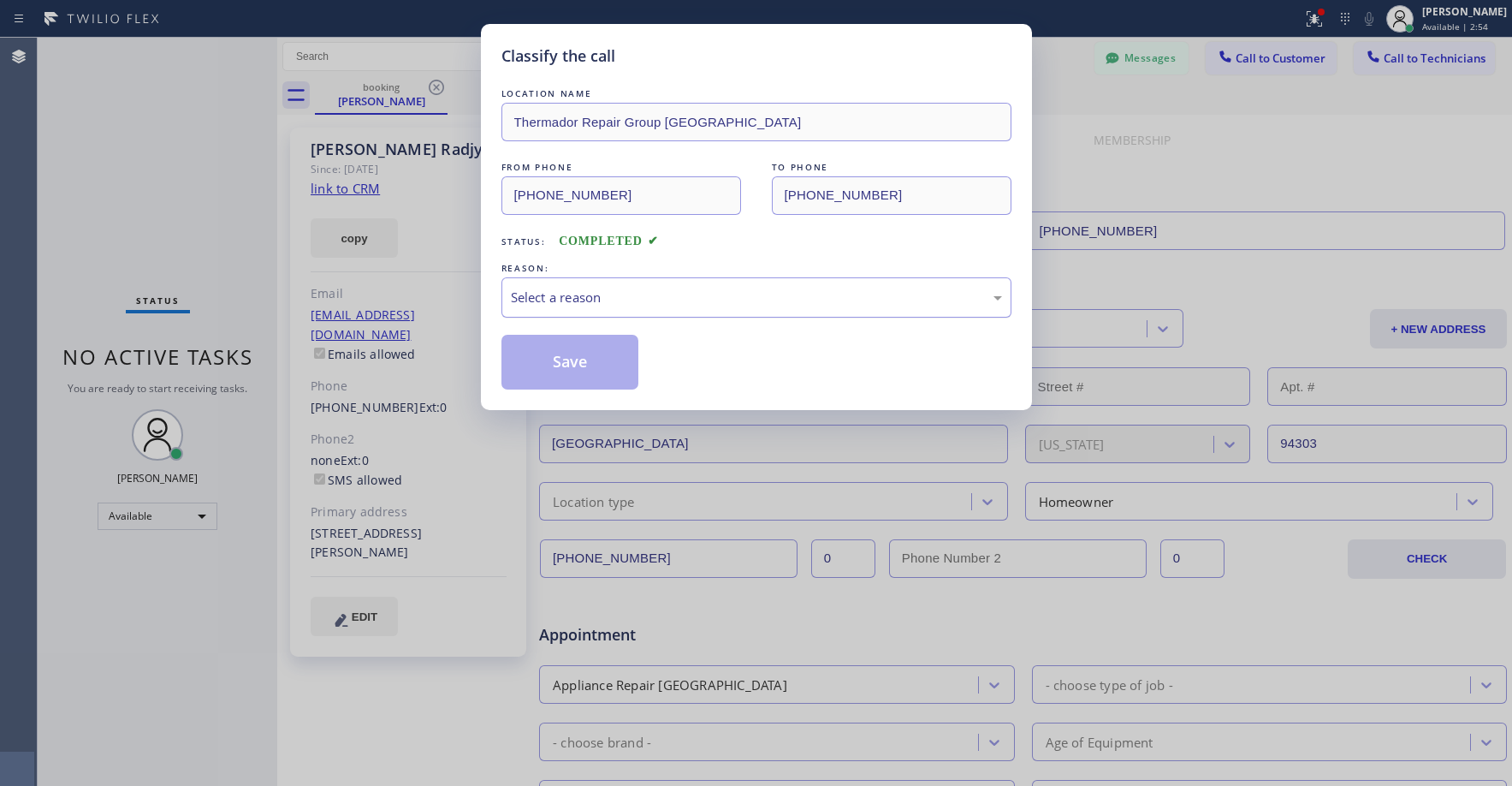
click at [579, 303] on div "Select a reason" at bounding box center [756, 297] width 491 height 19
click at [585, 344] on button "Save" at bounding box center [570, 362] width 137 height 55
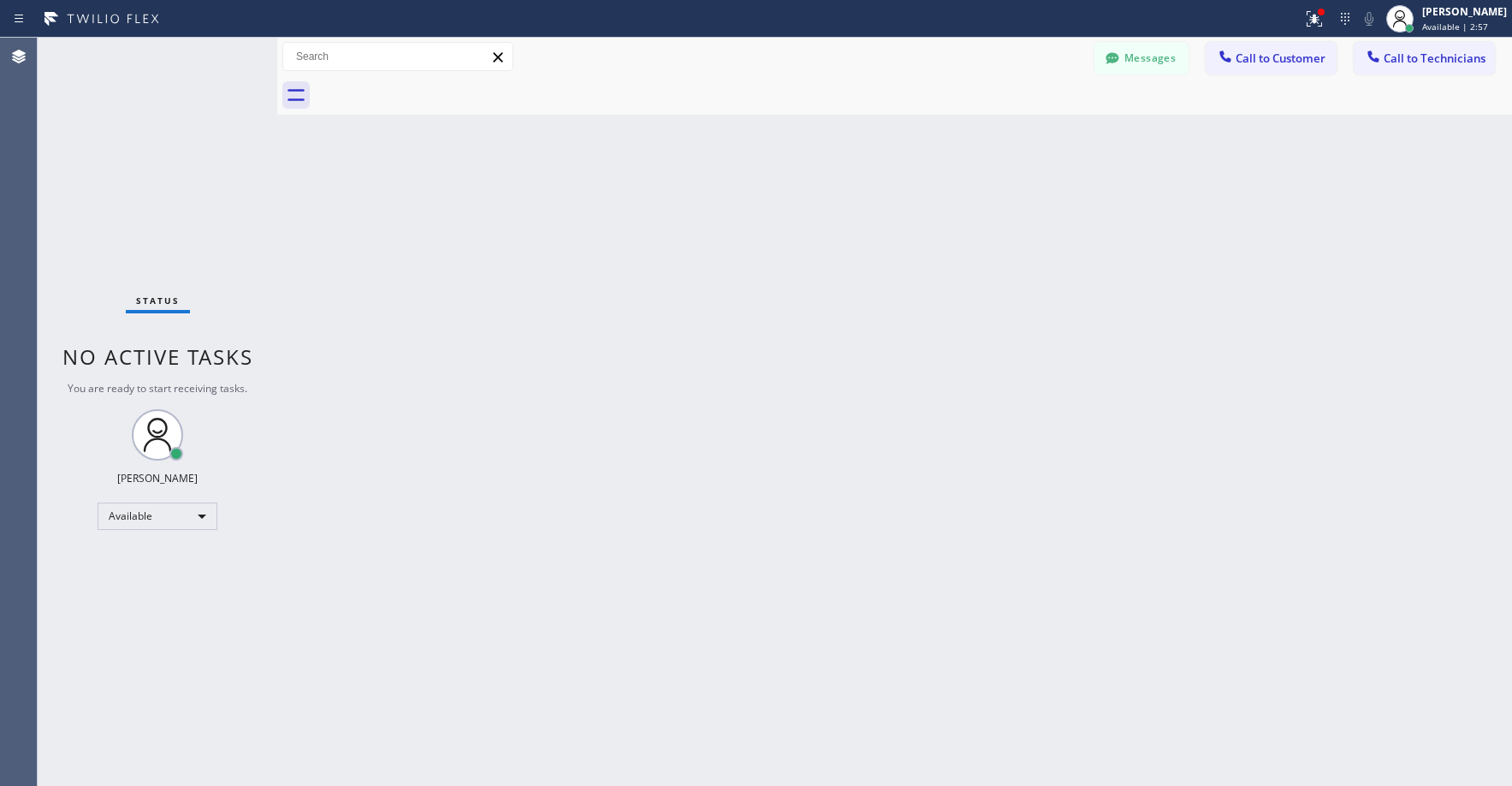
click at [141, 201] on div "Status No active tasks You are ready to start receiving tasks. [PERSON_NAME] Av…" at bounding box center [158, 411] width 240 height 748
click at [167, 513] on div "Available" at bounding box center [158, 516] width 120 height 27
click at [166, 580] on li "Unavailable" at bounding box center [157, 583] width 116 height 20
click at [134, 226] on div "Status No active tasks You are ready to start receiving tasks. [PERSON_NAME] Av…" at bounding box center [158, 411] width 240 height 748
drag, startPoint x: 174, startPoint y: 112, endPoint x: 141, endPoint y: 324, distance: 214.6
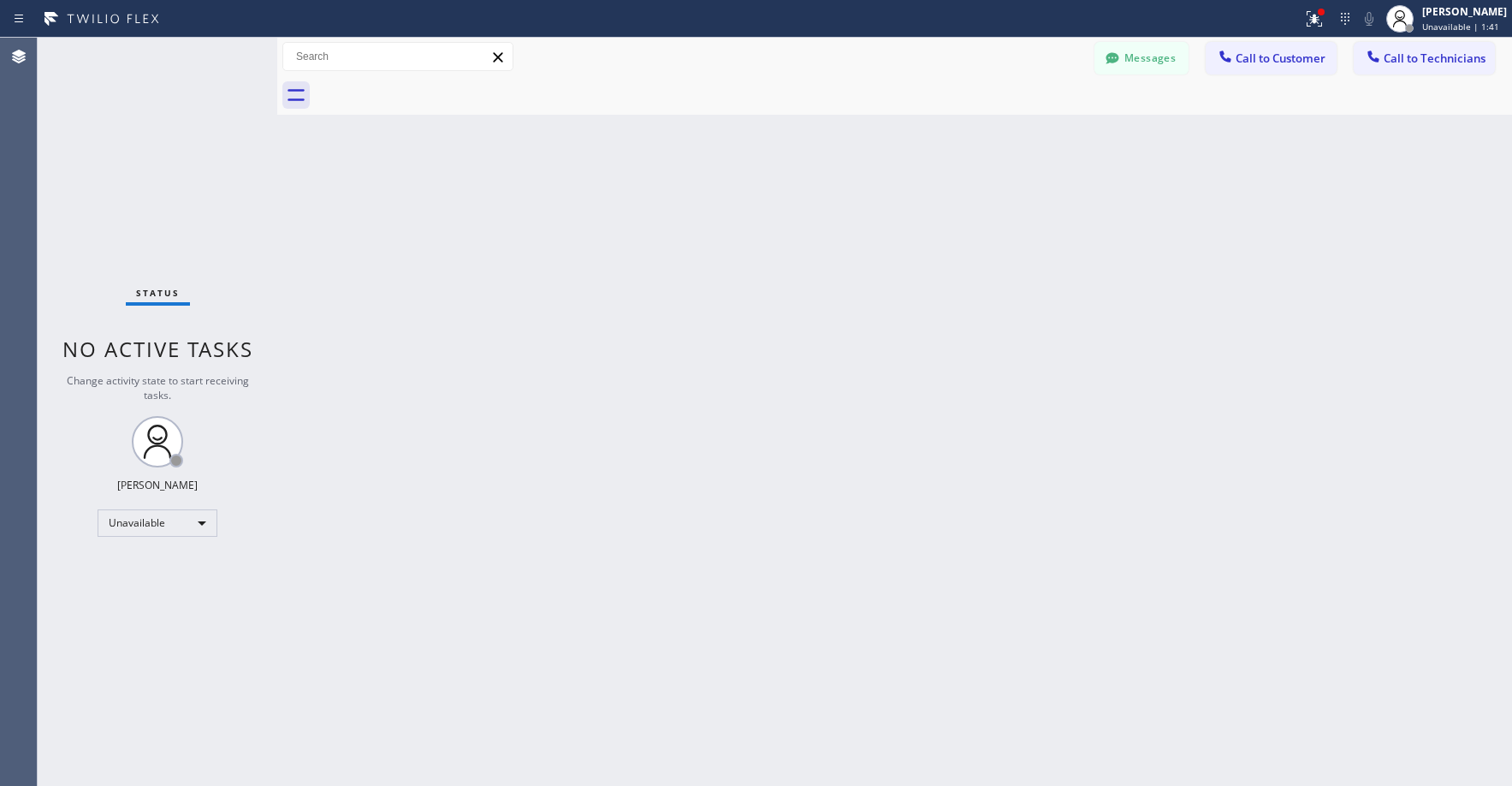
click at [174, 115] on div "Status No active tasks Change activity state to start receiving tasks. [PERSON_…" at bounding box center [158, 411] width 240 height 748
click at [178, 177] on div "Status No active tasks Change activity state to start receiving tasks. [PERSON_…" at bounding box center [158, 411] width 240 height 748
drag, startPoint x: 202, startPoint y: 190, endPoint x: 127, endPoint y: 612, distance: 428.6
click at [202, 194] on div "Status No active tasks Change activity state to start receiving tasks. [PERSON_…" at bounding box center [158, 411] width 240 height 748
click at [188, 117] on div "Status No active tasks Change activity state to start receiving tasks. [PERSON_…" at bounding box center [158, 411] width 240 height 748
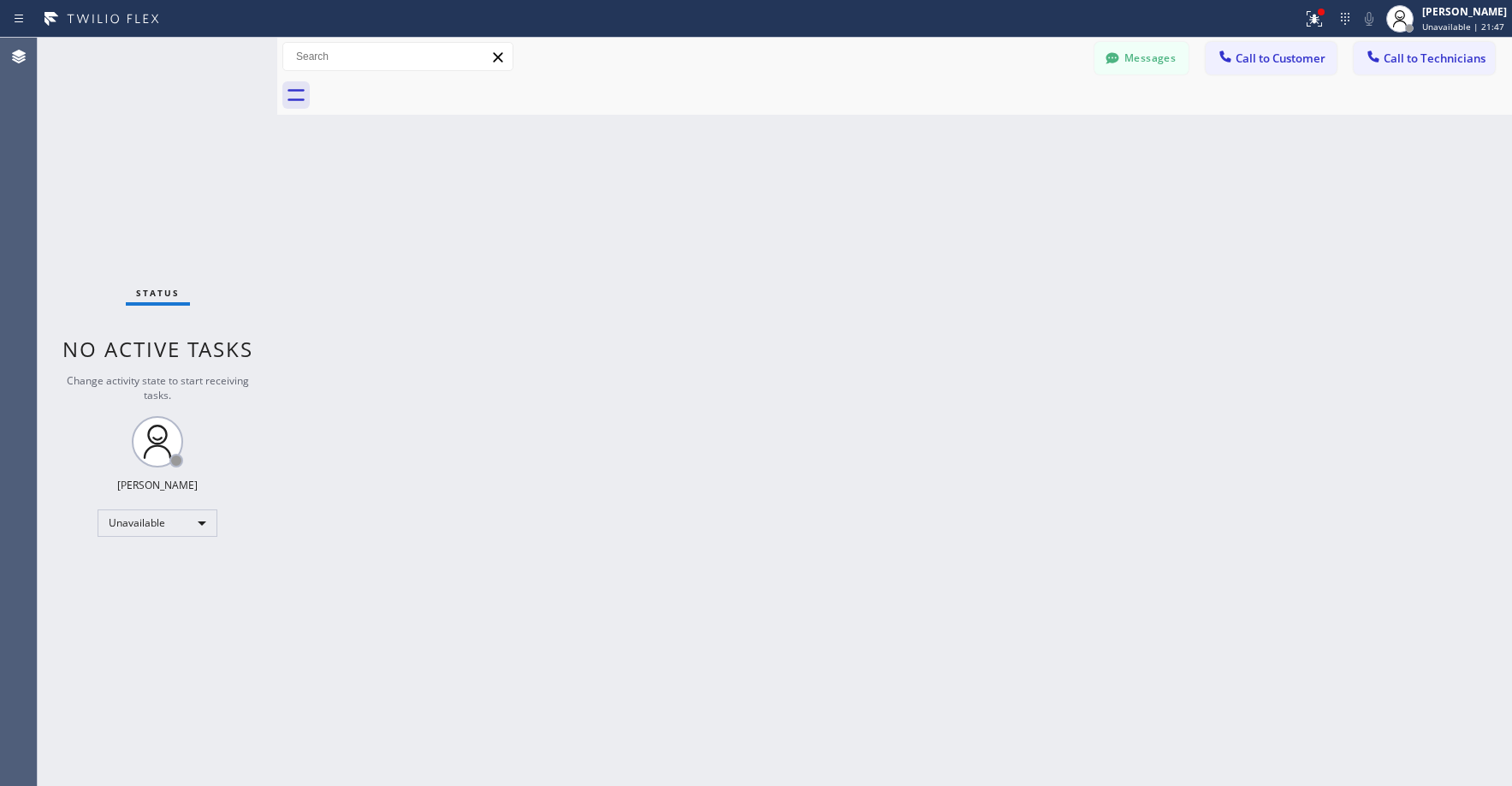
drag, startPoint x: 145, startPoint y: 131, endPoint x: 147, endPoint y: 157, distance: 26.1
click at [146, 139] on div "Status No active tasks Change activity state to start receiving tasks. [PERSON_…" at bounding box center [158, 411] width 240 height 748
click at [144, 169] on div "Status No active tasks Change activity state to start receiving tasks. [PERSON_…" at bounding box center [158, 411] width 240 height 748
click at [132, 144] on div "Status No active tasks Change activity state to start receiving tasks. [PERSON_…" at bounding box center [158, 411] width 240 height 748
click at [152, 192] on div "Status No active tasks Change activity state to start receiving tasks. [PERSON_…" at bounding box center [158, 411] width 240 height 748
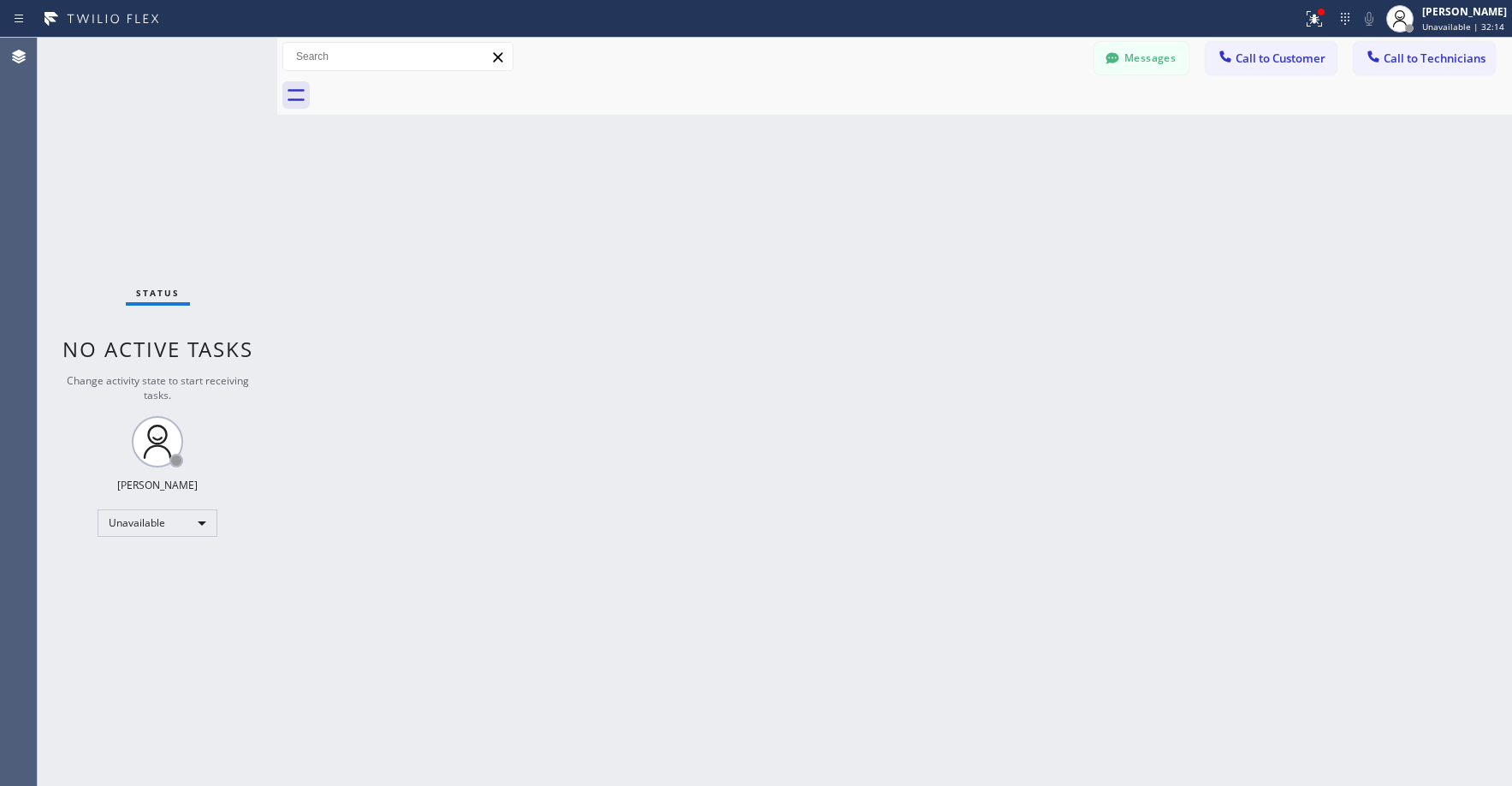
click at [144, 139] on div "Status No active tasks Change activity state to start receiving tasks. [PERSON_…" at bounding box center [158, 411] width 240 height 748
click at [153, 144] on div "Status No active tasks Change activity state to start receiving tasks. [PERSON_…" at bounding box center [158, 411] width 240 height 748
click at [114, 106] on div "Status No active tasks Change activity state to start receiving tasks. [PERSON_…" at bounding box center [158, 411] width 240 height 748
click at [151, 127] on div "Status No active tasks Change activity state to start receiving tasks. [PERSON_…" at bounding box center [158, 411] width 240 height 748
drag, startPoint x: 138, startPoint y: 82, endPoint x: 337, endPoint y: 0, distance: 215.2
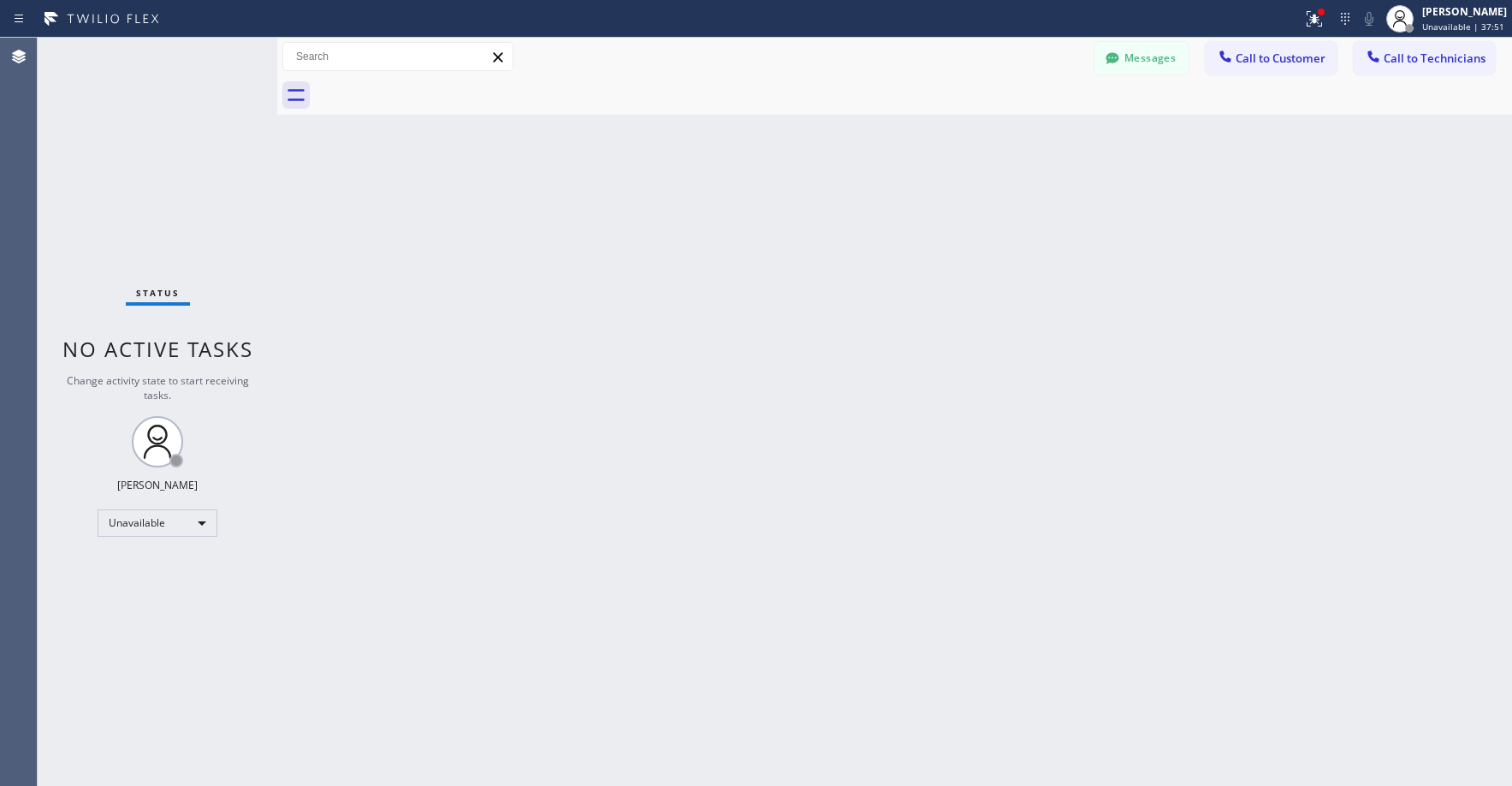
click at [139, 82] on div "Status No active tasks Change activity state to start receiving tasks. [PERSON_…" at bounding box center [158, 411] width 240 height 748
click at [158, 150] on div "Status No active tasks Change activity state to start receiving tasks. [PERSON_…" at bounding box center [158, 411] width 240 height 748
click at [174, 119] on div "Status No active tasks Change activity state to start receiving tasks. [PERSON_…" at bounding box center [158, 411] width 240 height 748
click at [119, 150] on div "Status No active tasks Change activity state to start receiving tasks. [PERSON_…" at bounding box center [158, 411] width 240 height 748
click at [119, 162] on div "Status No active tasks Change activity state to start receiving tasks. [PERSON_…" at bounding box center [158, 411] width 240 height 748
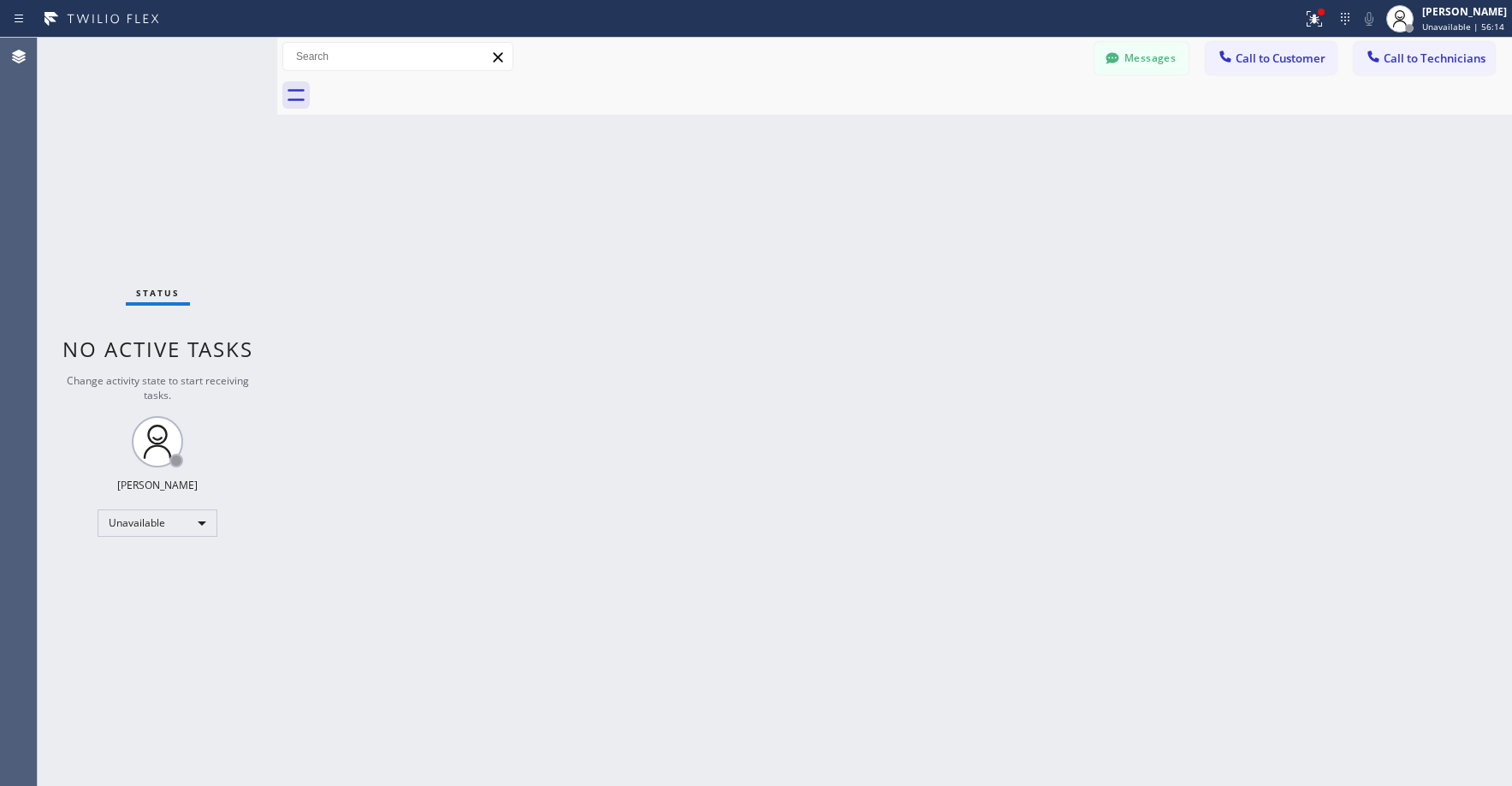
drag, startPoint x: 178, startPoint y: 137, endPoint x: 198, endPoint y: 138, distance: 20.0
click at [179, 137] on div "Status No active tasks Change activity state to start receiving tasks. [PERSON_…" at bounding box center [158, 411] width 240 height 748
click at [180, 206] on div "Status No active tasks Change activity state to start receiving tasks. [PERSON_…" at bounding box center [158, 411] width 240 height 748
drag, startPoint x: 159, startPoint y: 135, endPoint x: 142, endPoint y: 293, distance: 158.9
click at [159, 140] on div "Status No active tasks Change activity state to start receiving tasks. [PERSON_…" at bounding box center [158, 411] width 240 height 748
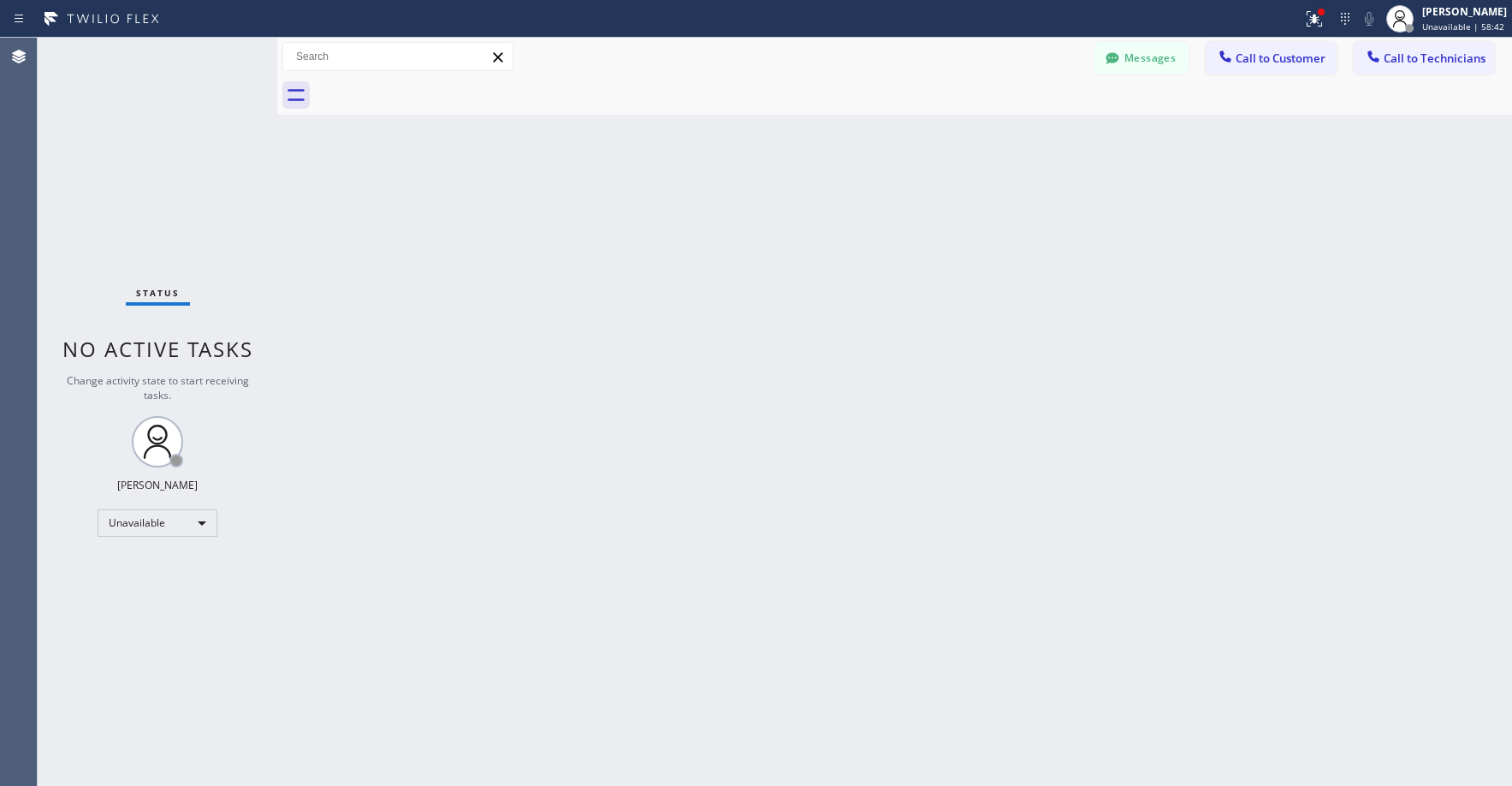
drag, startPoint x: 159, startPoint y: 137, endPoint x: 174, endPoint y: 534, distance: 397.3
click at [159, 137] on div "Status No active tasks Change activity state to start receiving tasks. [PERSON_…" at bounding box center [158, 411] width 240 height 748
click at [137, 130] on div "Status No active tasks Change activity state to start receiving tasks. [PERSON_…" at bounding box center [158, 411] width 240 height 748
click at [120, 129] on div "Status No active tasks Change activity state to start receiving tasks. [PERSON_…" at bounding box center [158, 411] width 240 height 748
click at [145, 79] on div "Status No active tasks Change activity state to start receiving tasks. [PERSON_…" at bounding box center [158, 411] width 240 height 748
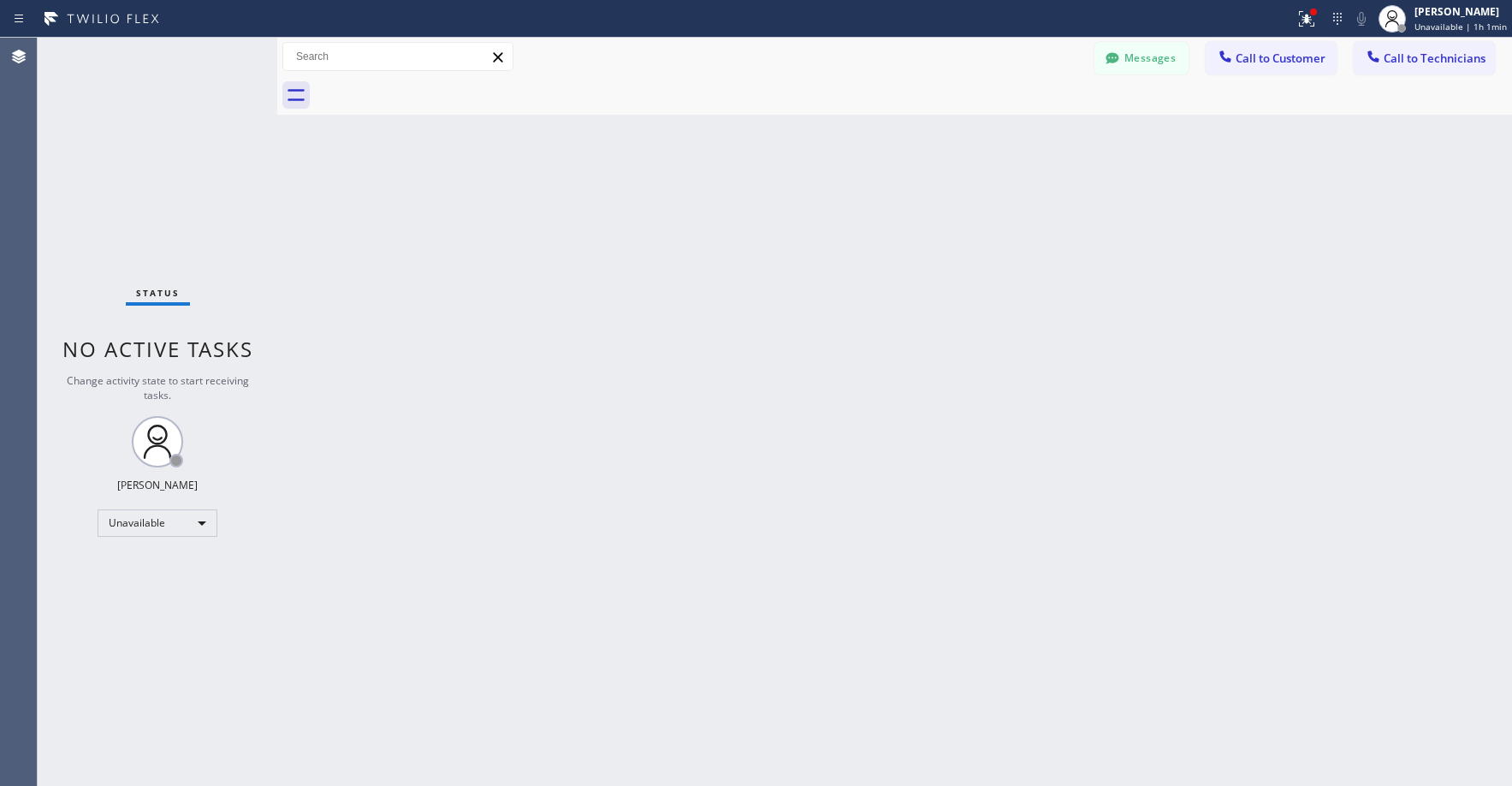
drag, startPoint x: 151, startPoint y: 122, endPoint x: 55, endPoint y: 625, distance: 512.1
click at [151, 132] on div "Status No active tasks Change activity state to start receiving tasks. [PERSON_…" at bounding box center [158, 411] width 240 height 748
click at [149, 124] on div "Status No active tasks Change activity state to start receiving tasks. [PERSON_…" at bounding box center [158, 411] width 240 height 748
click at [131, 150] on div "Status No active tasks Change activity state to start receiving tasks. [PERSON_…" at bounding box center [158, 411] width 240 height 748
click at [1119, 68] on div at bounding box center [1112, 59] width 20 height 20
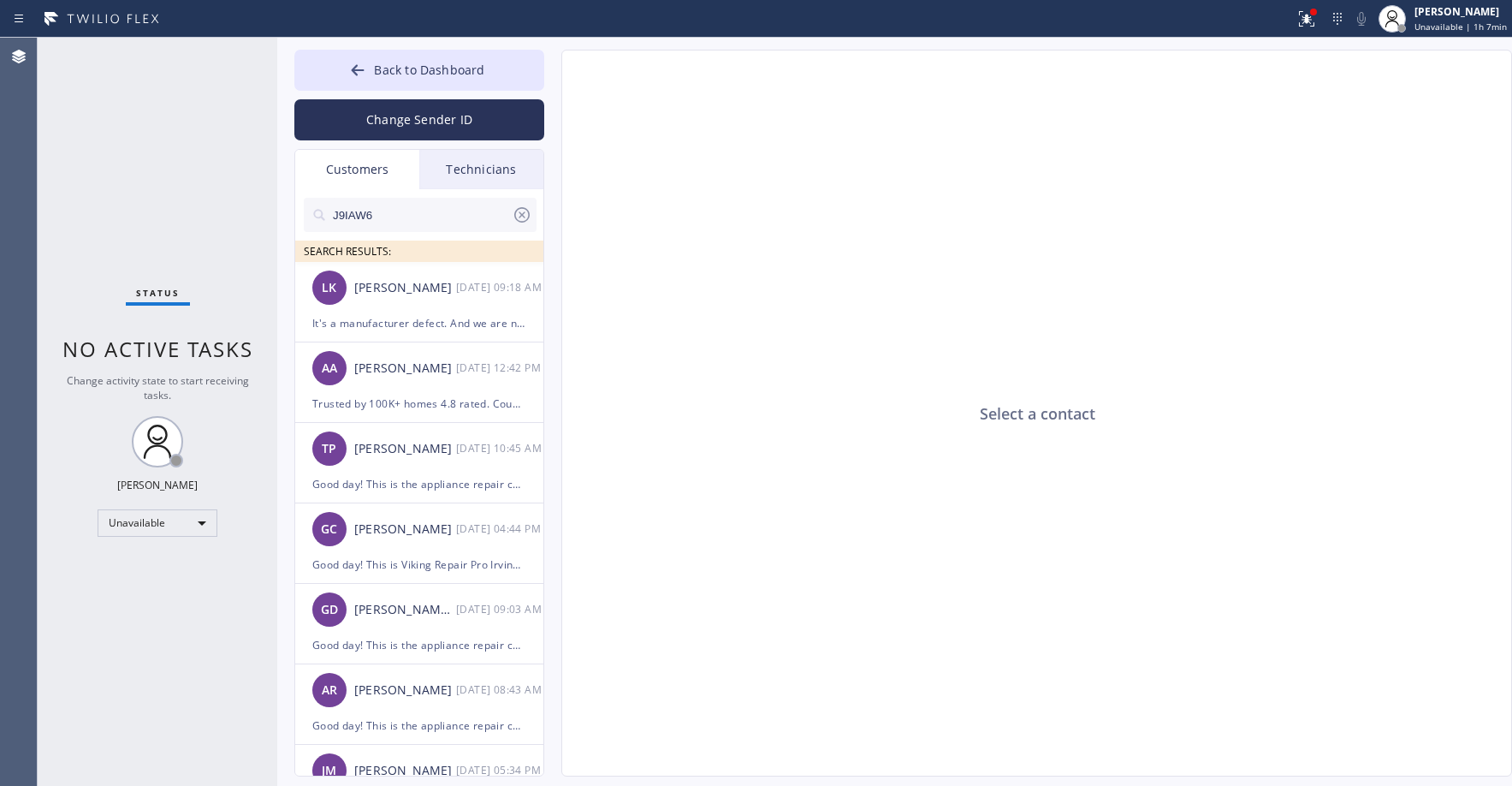
click at [356, 165] on div "Customers" at bounding box center [357, 169] width 124 height 40
click at [421, 210] on input "J9IAW6" at bounding box center [421, 214] width 181 height 34
paste input "2SKHDE"
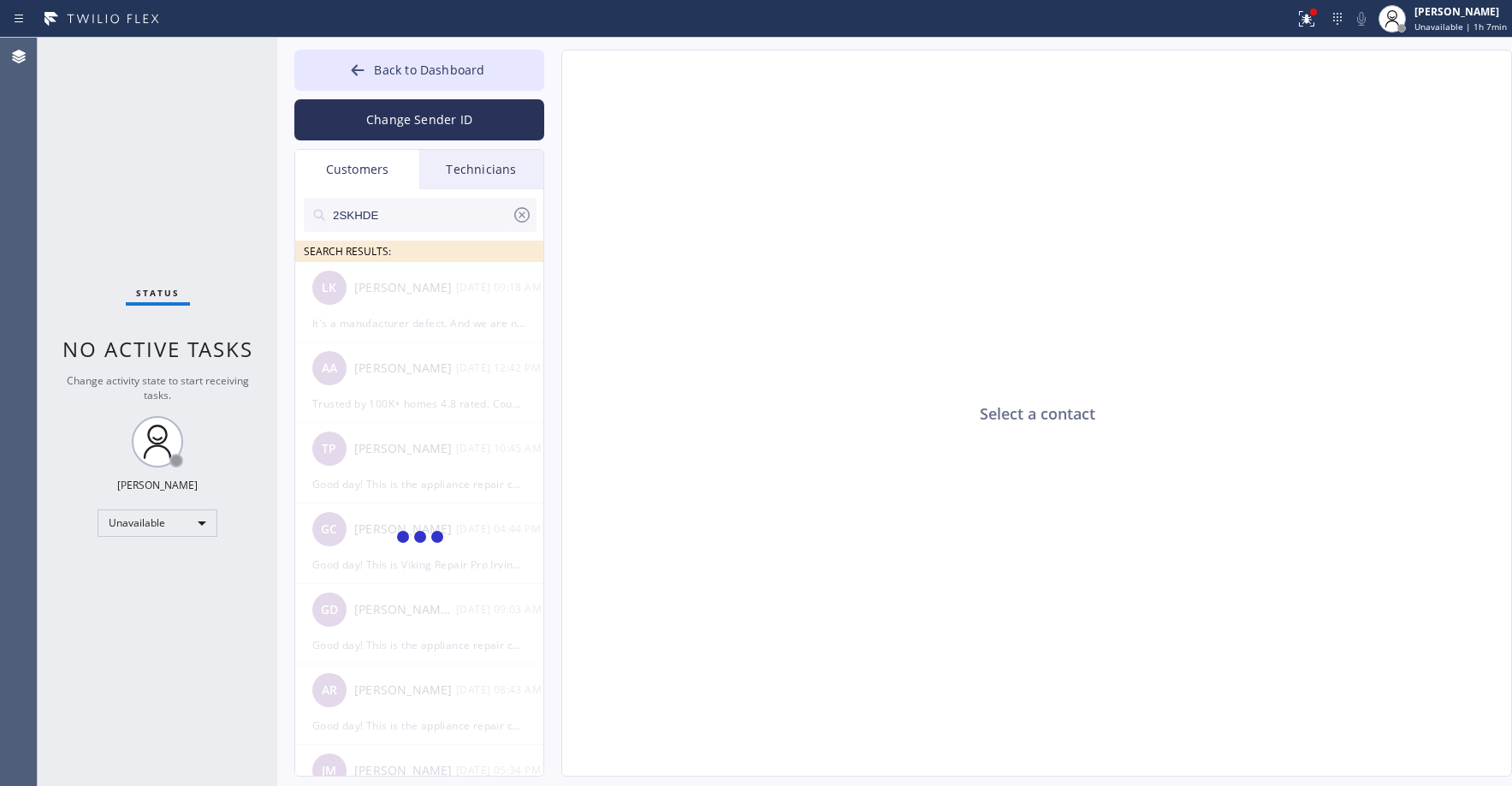
type input "2SKHDE"
click at [185, 169] on div "Status No active tasks Change activity state to start receiving tasks. [PERSON_…" at bounding box center [158, 411] width 240 height 748
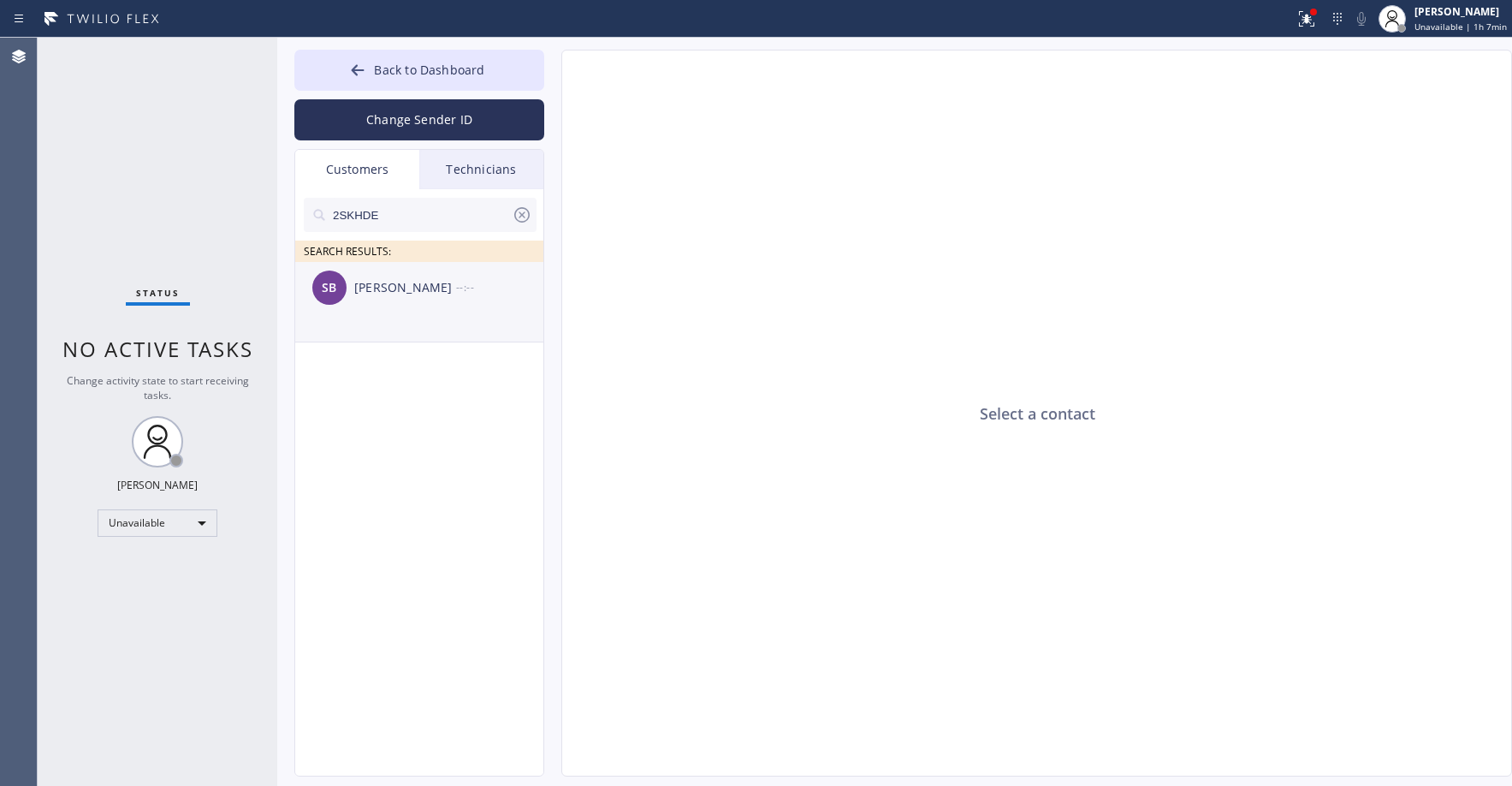
click at [379, 301] on div "SB [PERSON_NAME] --:--" at bounding box center [420, 287] width 250 height 51
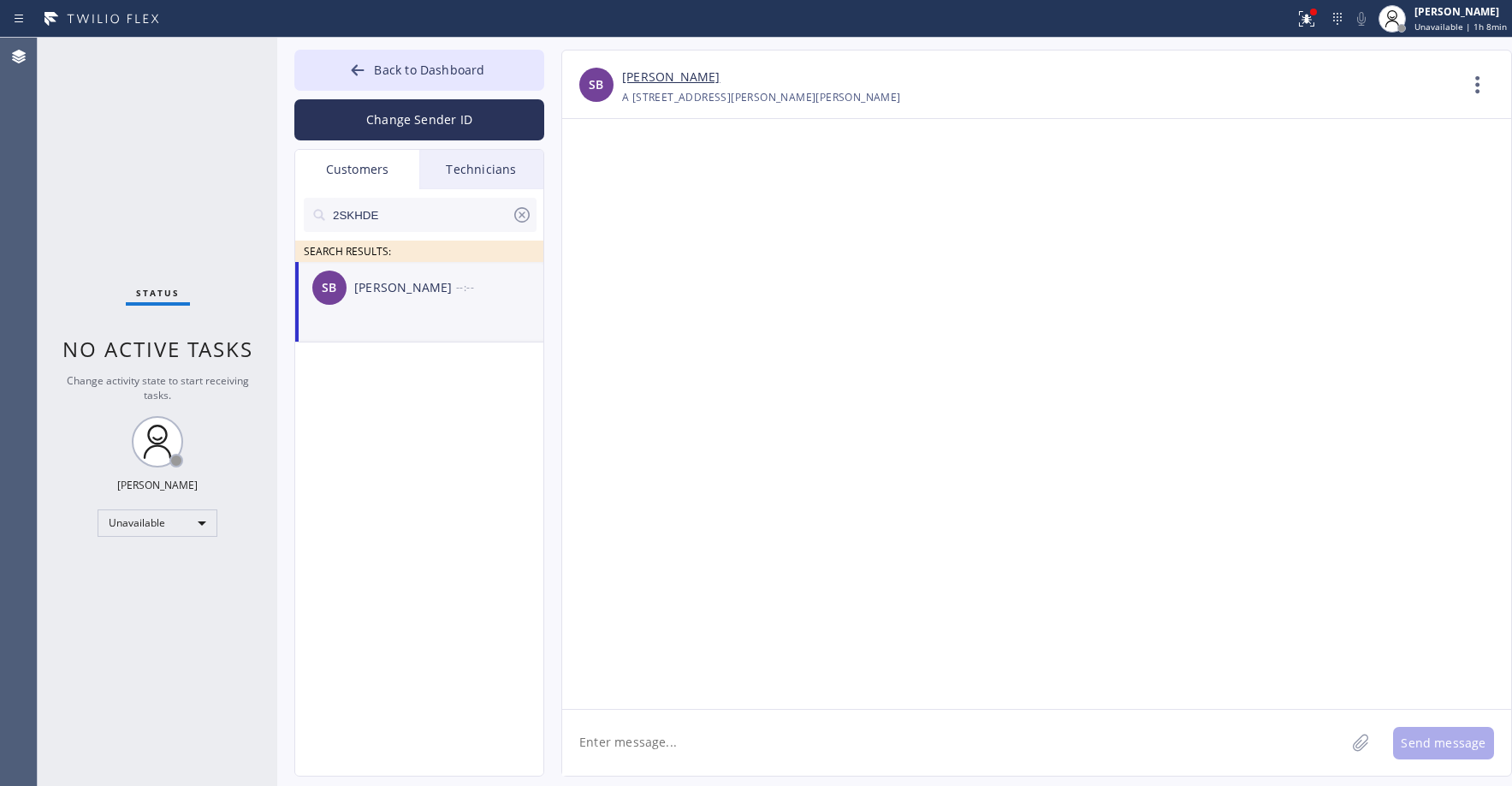
click at [182, 141] on div "Status No active tasks Change activity state to start receiving tasks. [PERSON_…" at bounding box center [158, 411] width 240 height 748
click at [401, 305] on div "SB [PERSON_NAME] --:--" at bounding box center [420, 287] width 250 height 51
click at [627, 746] on textarea at bounding box center [953, 742] width 783 height 66
type textarea "Good day! This is the appliance repair company. Unfortunately we dont have a te…"
click at [1445, 733] on button "Send message" at bounding box center [1443, 743] width 101 height 33
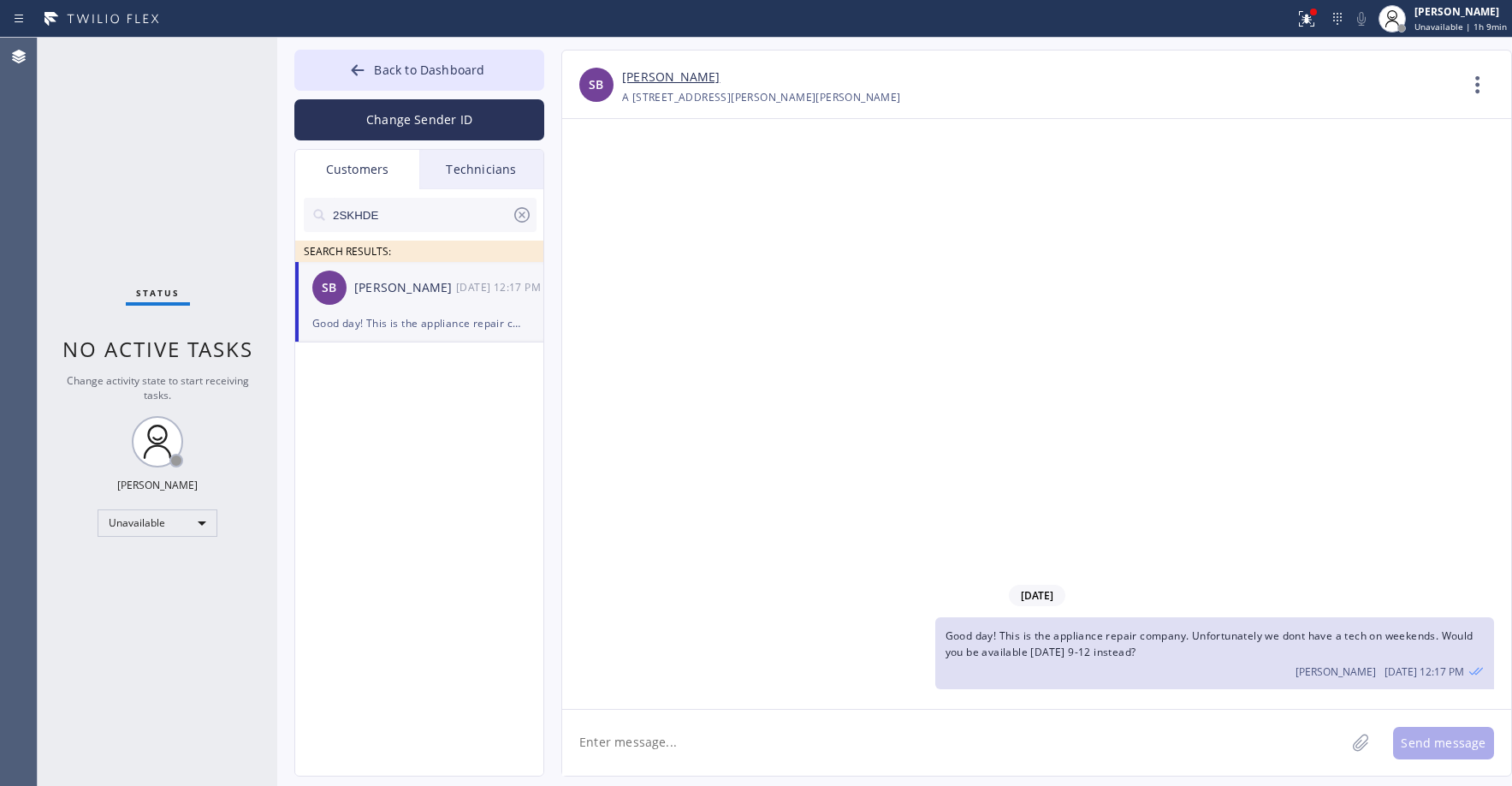
click at [157, 124] on div "Status No active tasks Change activity state to start receiving tasks. [PERSON_…" at bounding box center [158, 411] width 240 height 748
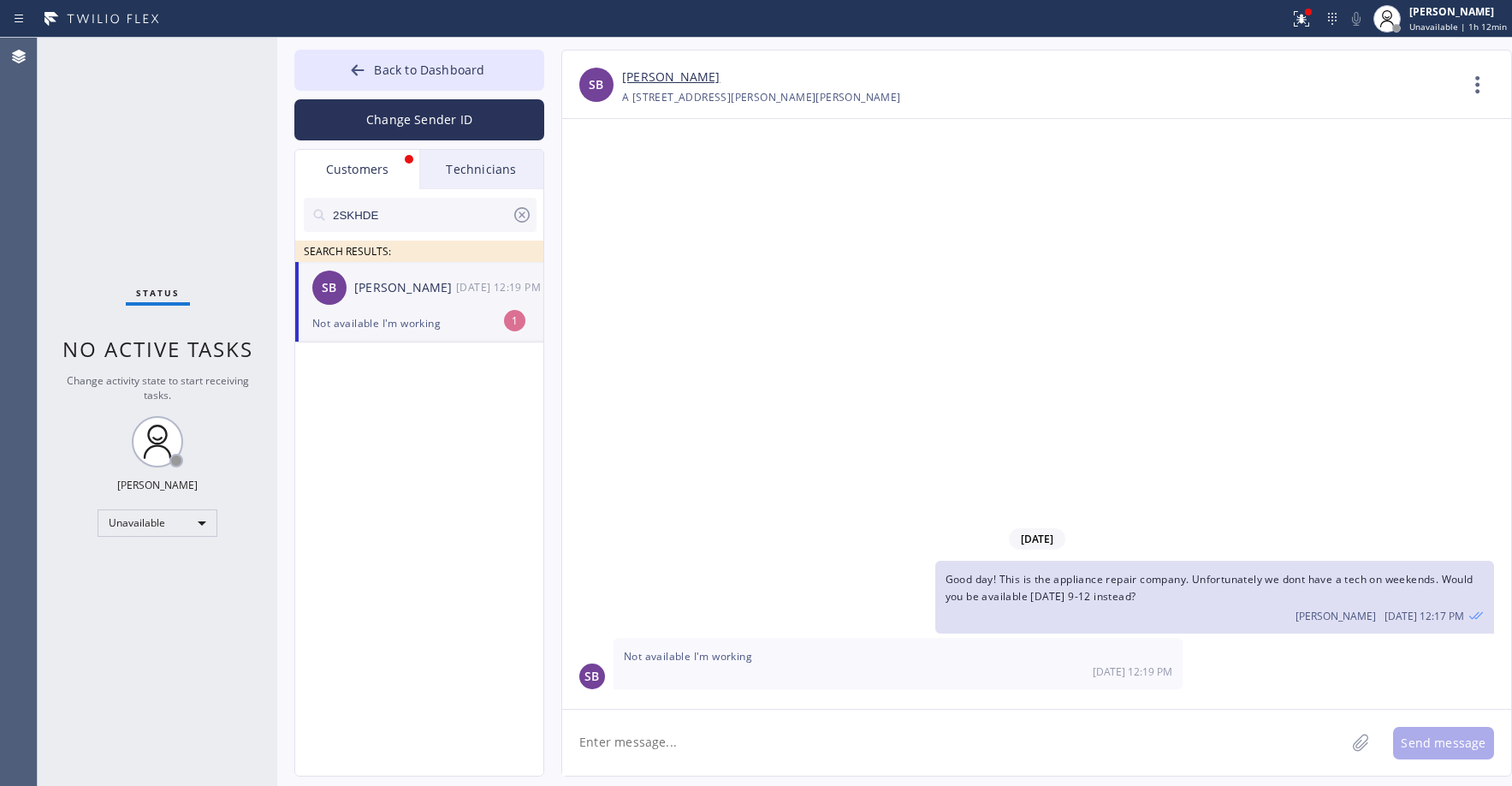
click at [657, 752] on textarea at bounding box center [953, 742] width 783 height 66
click at [641, 745] on textarea at bounding box center [953, 742] width 783 height 66
click at [643, 751] on textarea at bounding box center [953, 742] width 783 height 66
type textarea "Is there a day during the weekday where you're available?"
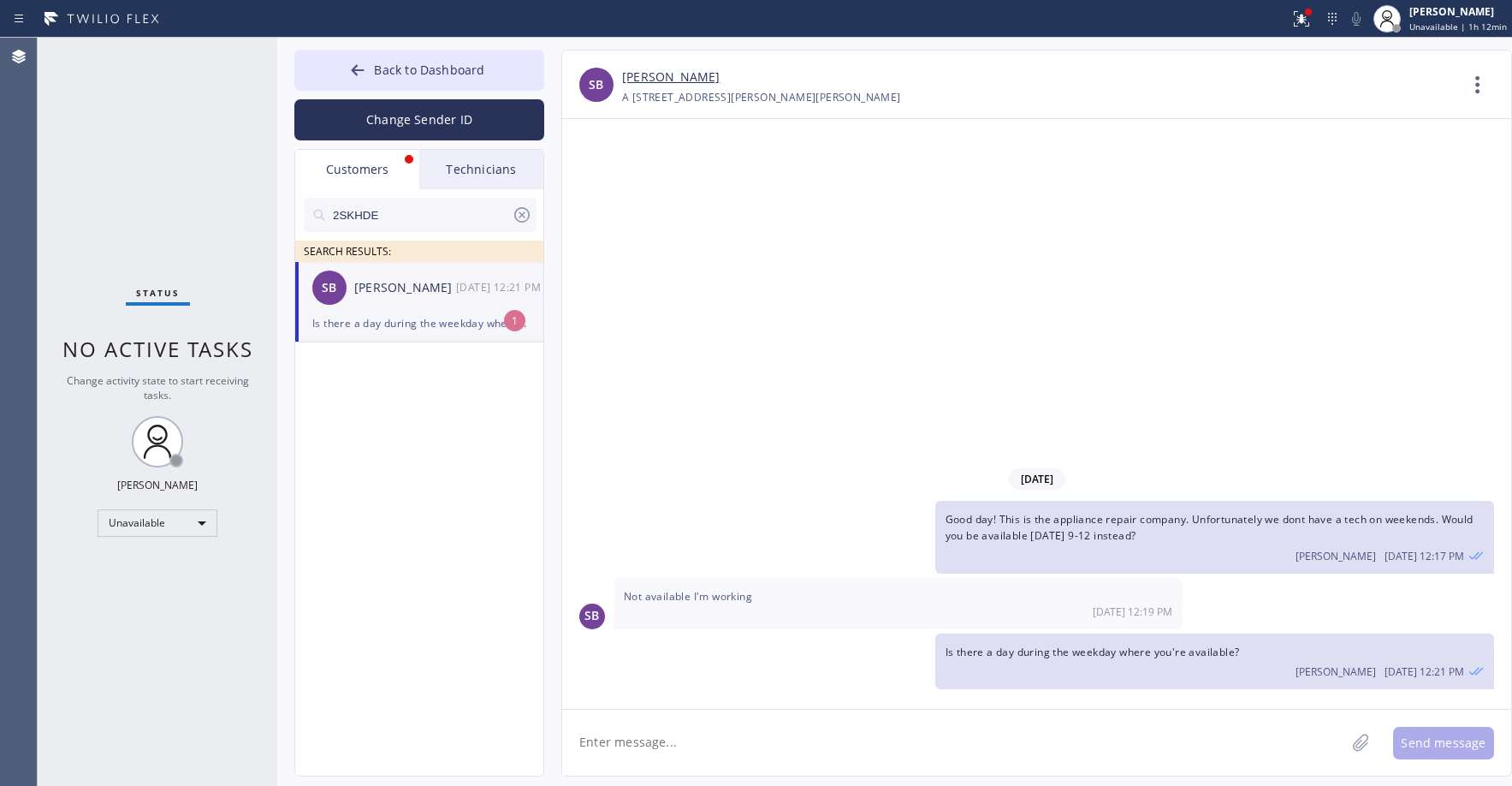
click at [428, 307] on div "SB [PERSON_NAME] [DATE] 12:21 PM" at bounding box center [420, 287] width 250 height 51
click at [418, 64] on span "Back to Dashboard" at bounding box center [429, 70] width 110 height 16
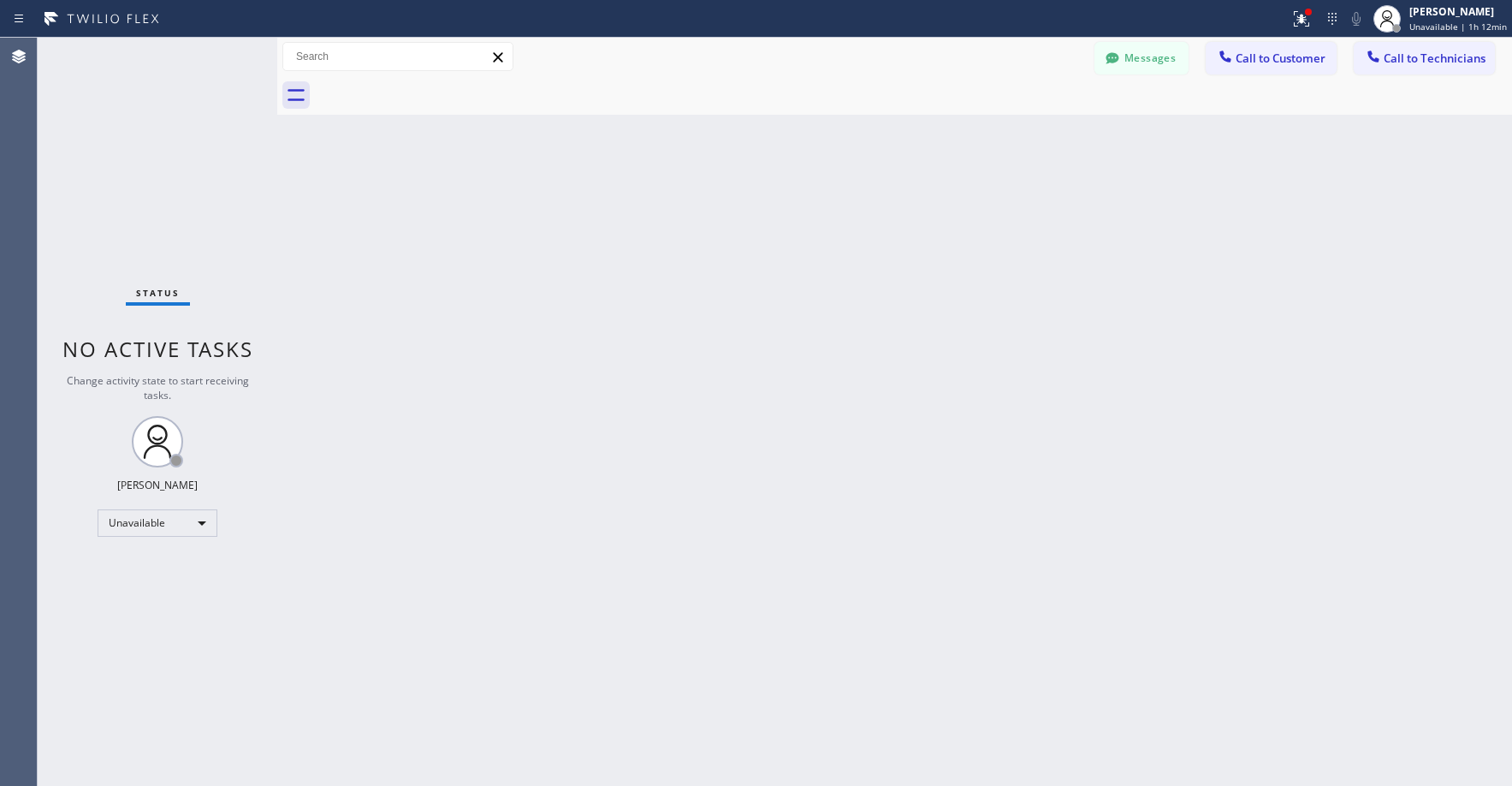
drag, startPoint x: 190, startPoint y: 130, endPoint x: 173, endPoint y: 158, distance: 32.8
click at [189, 132] on div "Status No active tasks Change activity state to start receiving tasks. [PERSON_…" at bounding box center [158, 411] width 240 height 748
drag, startPoint x: 124, startPoint y: 102, endPoint x: 184, endPoint y: 406, distance: 309.9
click at [124, 103] on div "Status No active tasks Change activity state to start receiving tasks. [PERSON_…" at bounding box center [158, 411] width 240 height 748
click at [146, 512] on div "Unavailable" at bounding box center [158, 523] width 120 height 27
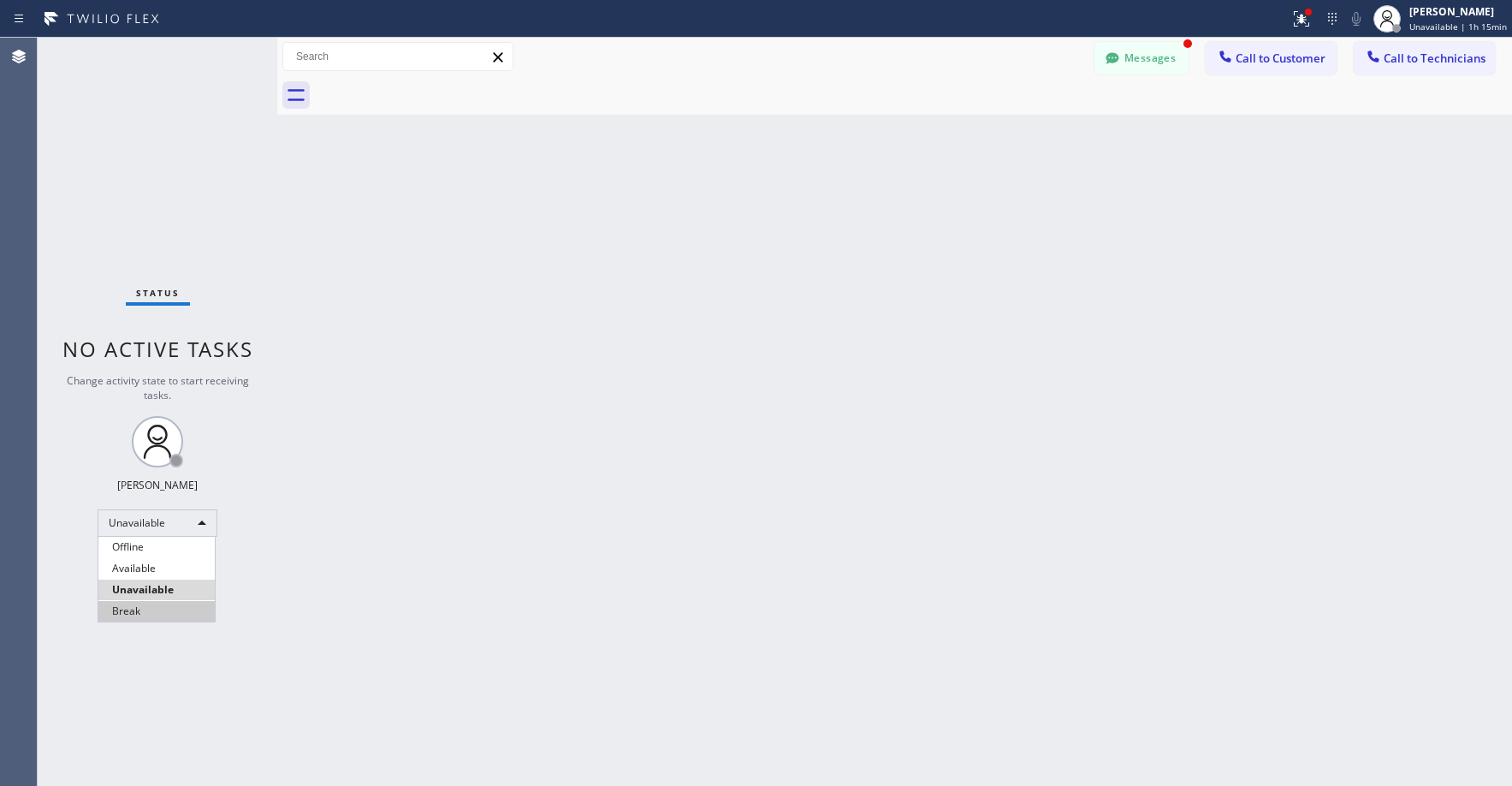
click at [124, 605] on li "Break" at bounding box center [157, 611] width 116 height 20
click at [167, 147] on div "Status No active tasks Change activity state to start receiving tasks. [PERSON_…" at bounding box center [158, 411] width 240 height 748
click at [1140, 59] on button "Messages" at bounding box center [1141, 58] width 94 height 33
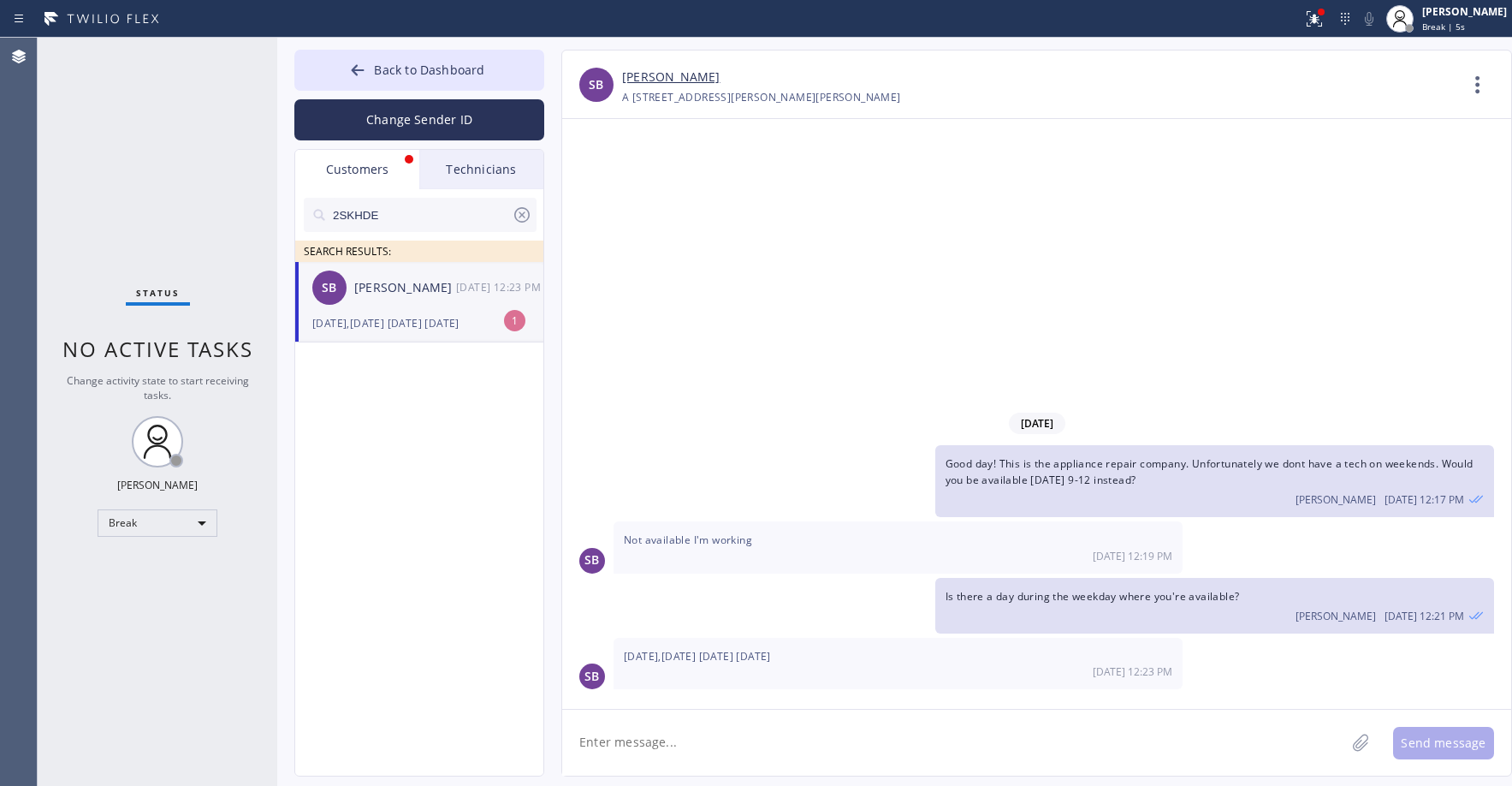
click at [411, 320] on div "[DATE],[DATE] [DATE] [DATE]" at bounding box center [419, 323] width 214 height 19
click at [669, 737] on textarea at bounding box center [953, 742] width 783 height 66
type textarea "Wed 10-1 works?"
click at [1469, 744] on button "Send message" at bounding box center [1443, 743] width 101 height 33
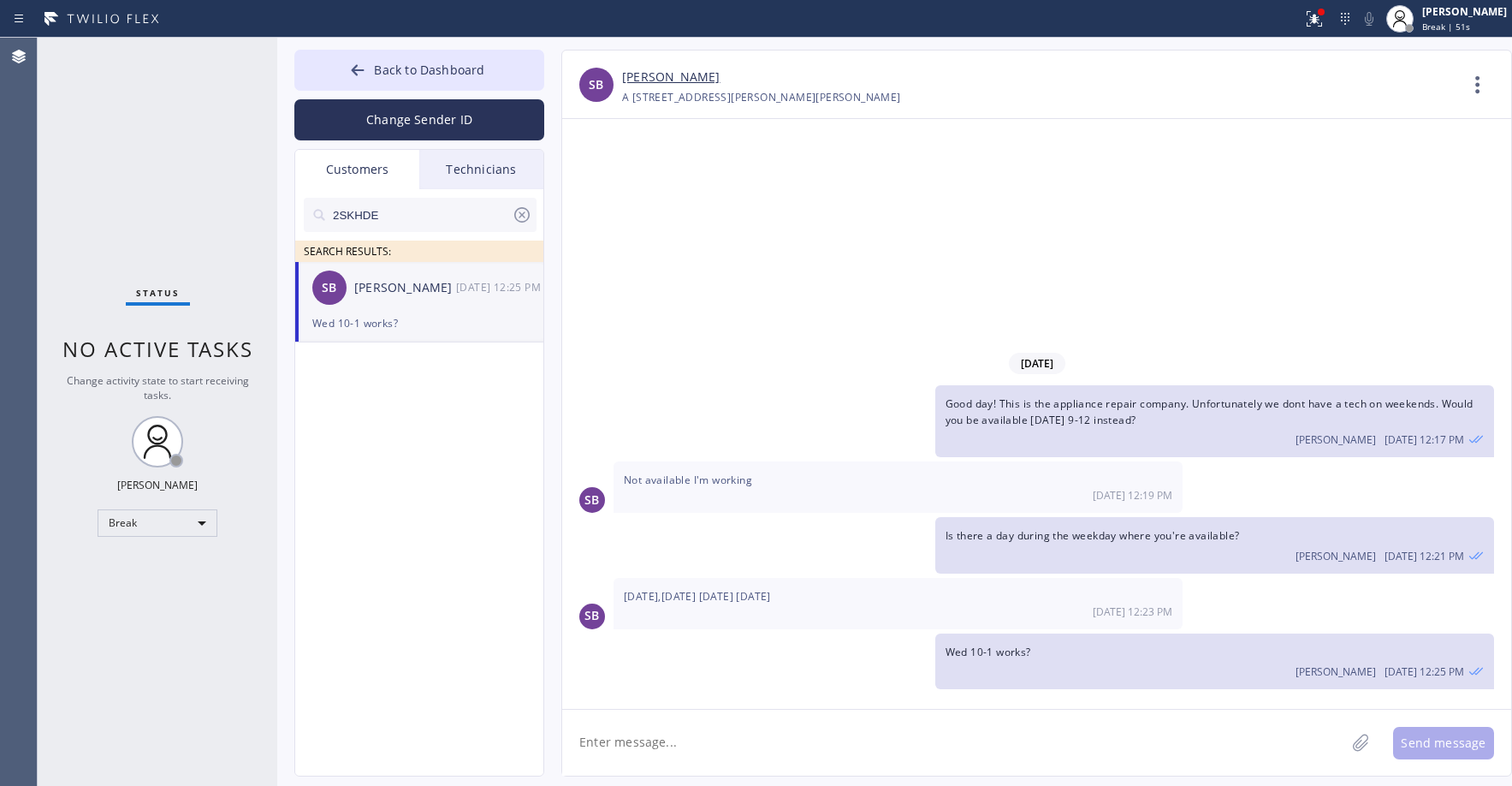
click at [264, 136] on div "Status No active tasks Change activity state to start receiving tasks. [PERSON_…" at bounding box center [158, 411] width 240 height 748
click at [411, 69] on span "Back to Dashboard" at bounding box center [429, 70] width 110 height 16
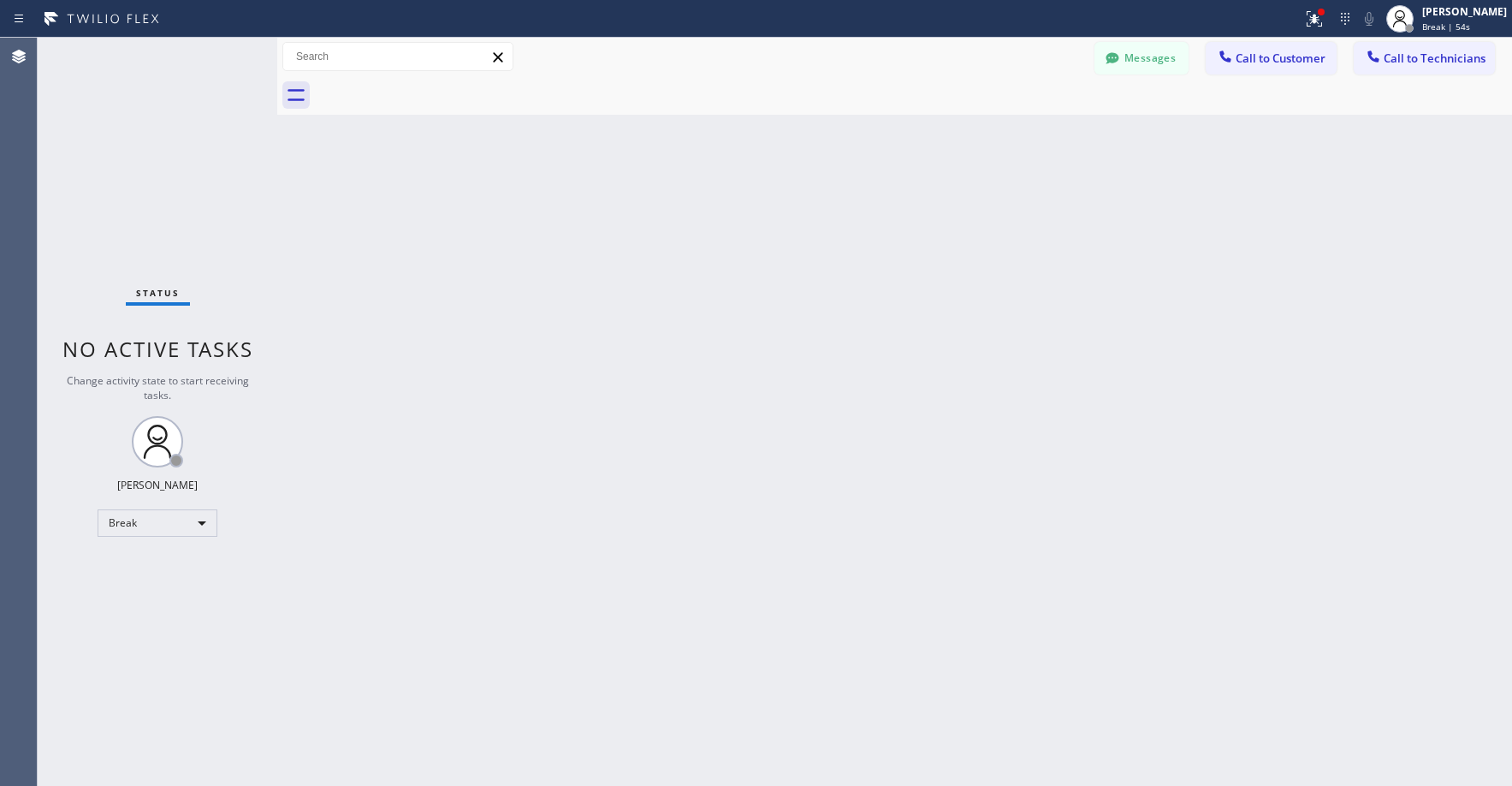
click at [166, 172] on div "Status No active tasks Change activity state to start receiving tasks. [PERSON_…" at bounding box center [158, 411] width 240 height 748
click at [142, 137] on div "Status No active tasks Change activity state to start receiving tasks. [PERSON_…" at bounding box center [158, 411] width 240 height 748
